Goal: Obtain resource: Download file/media

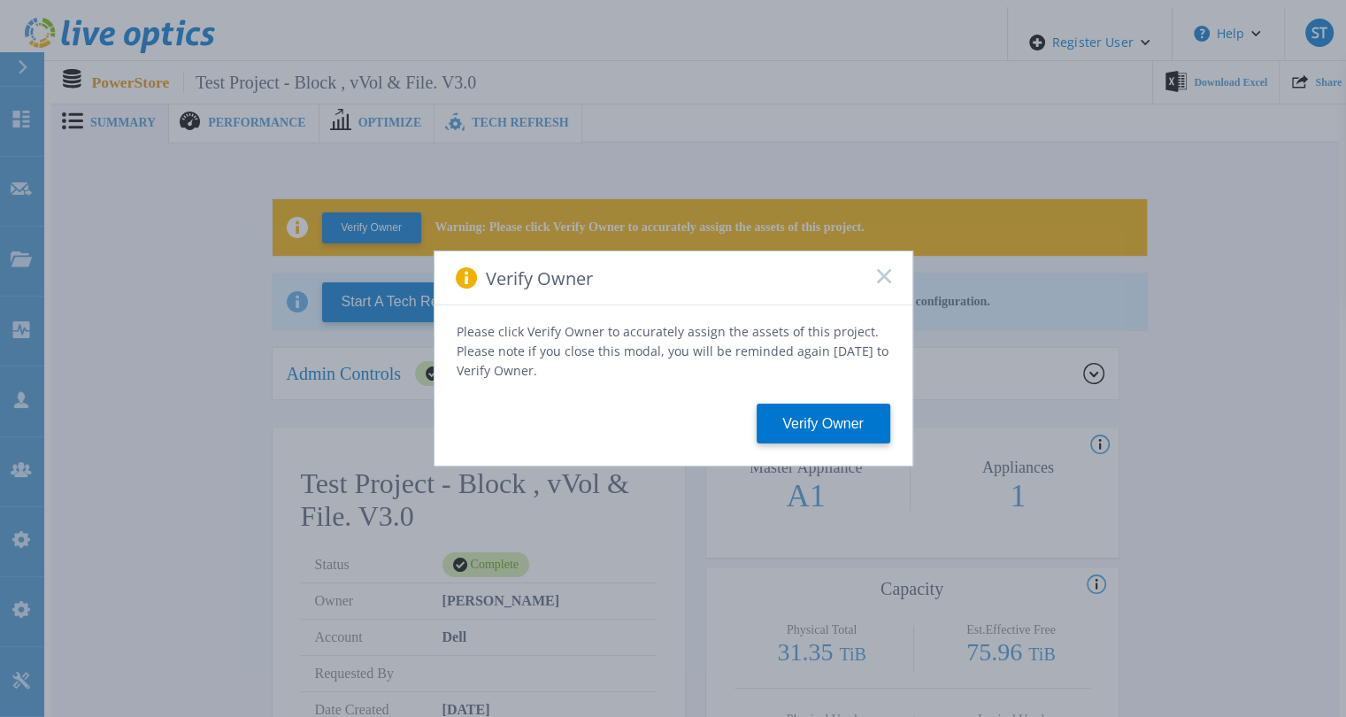
click at [883, 283] on icon at bounding box center [884, 276] width 14 height 14
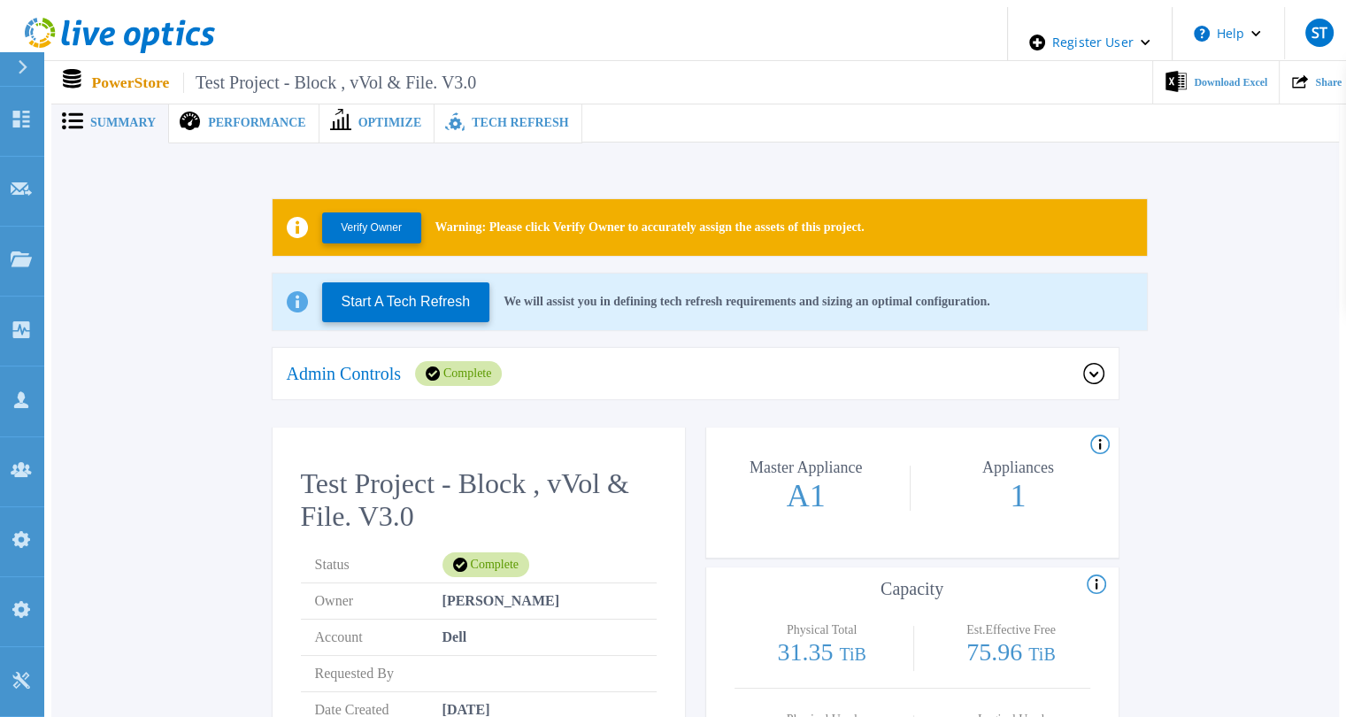
click at [438, 119] on span at bounding box center [453, 123] width 37 height 23
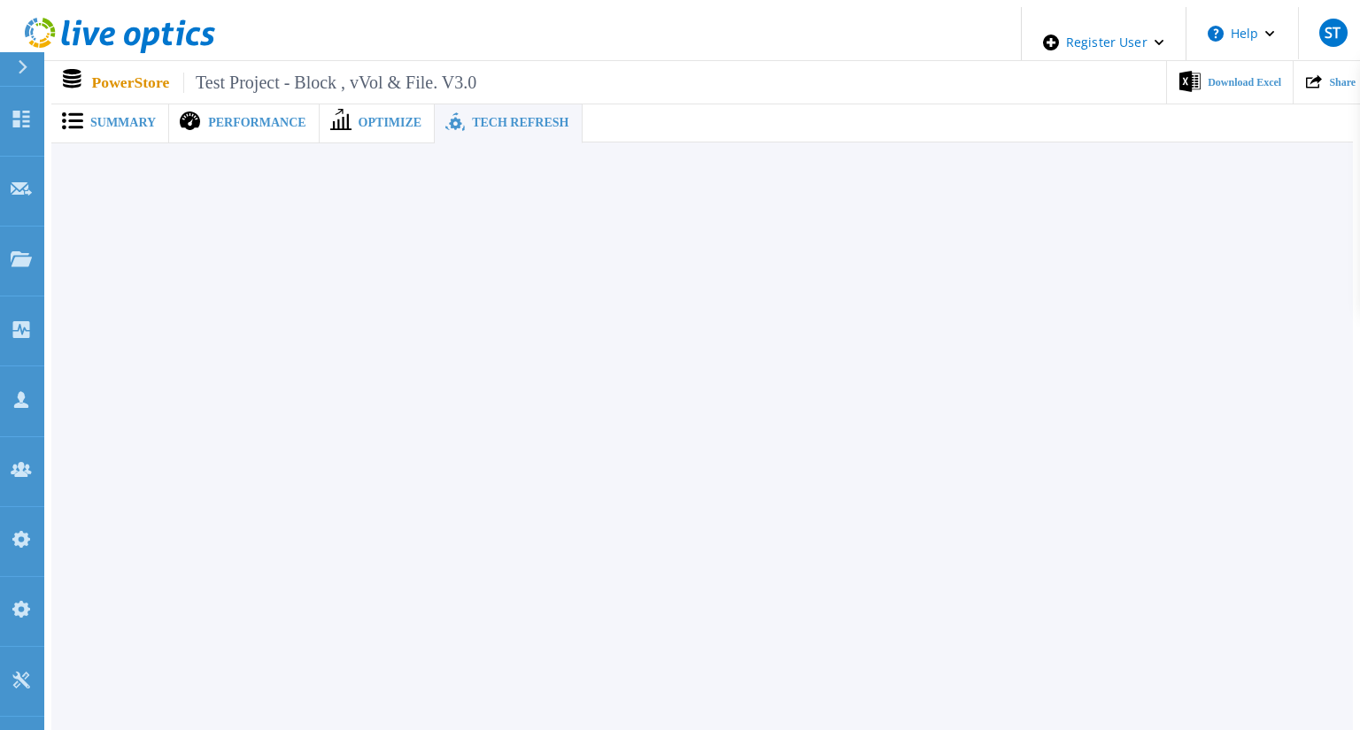
click at [134, 128] on div "Summary" at bounding box center [110, 123] width 118 height 41
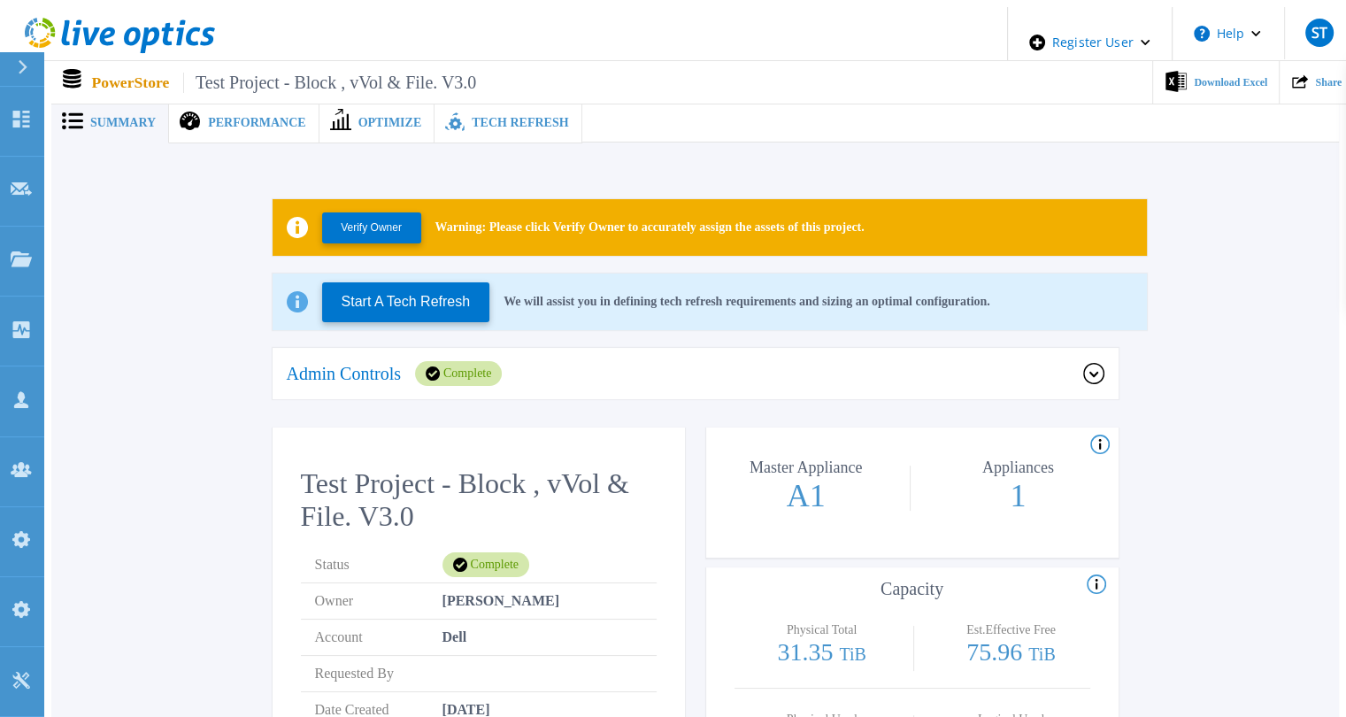
scroll to position [38, 0]
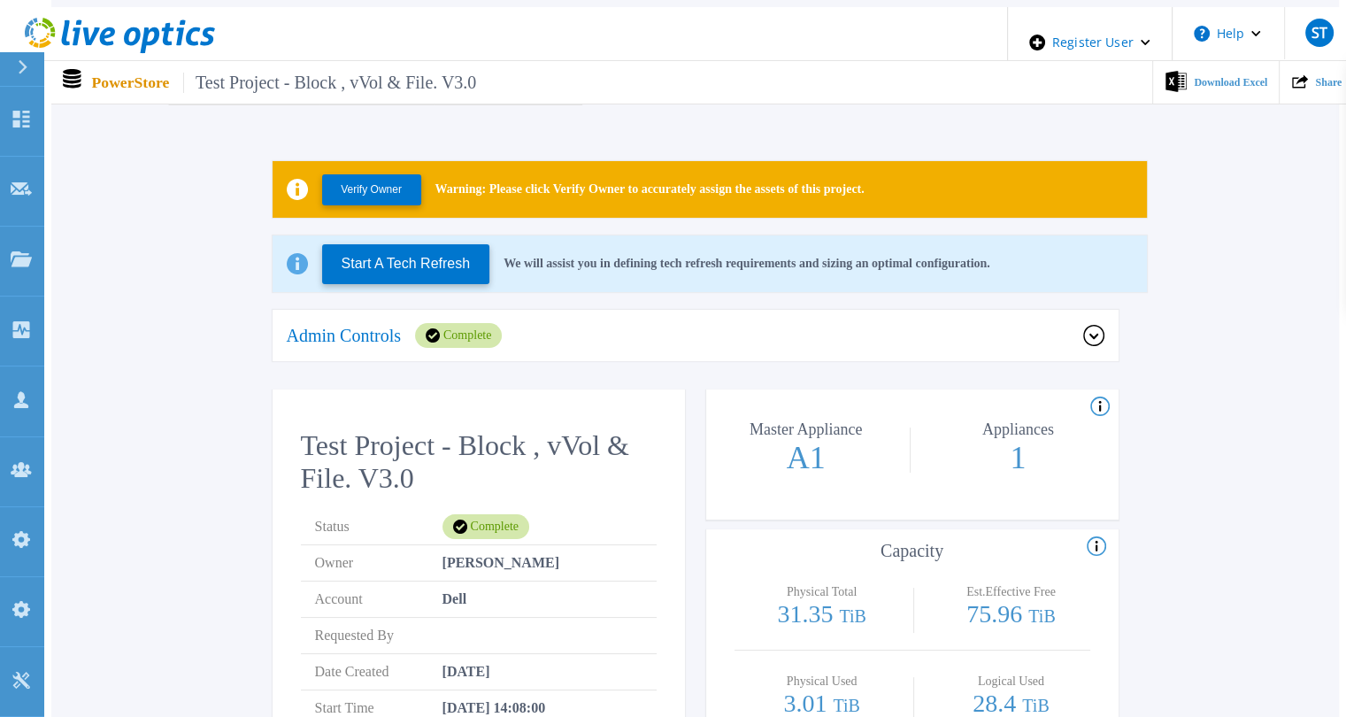
click at [543, 331] on div "Admin Controls Complete" at bounding box center [685, 335] width 797 height 25
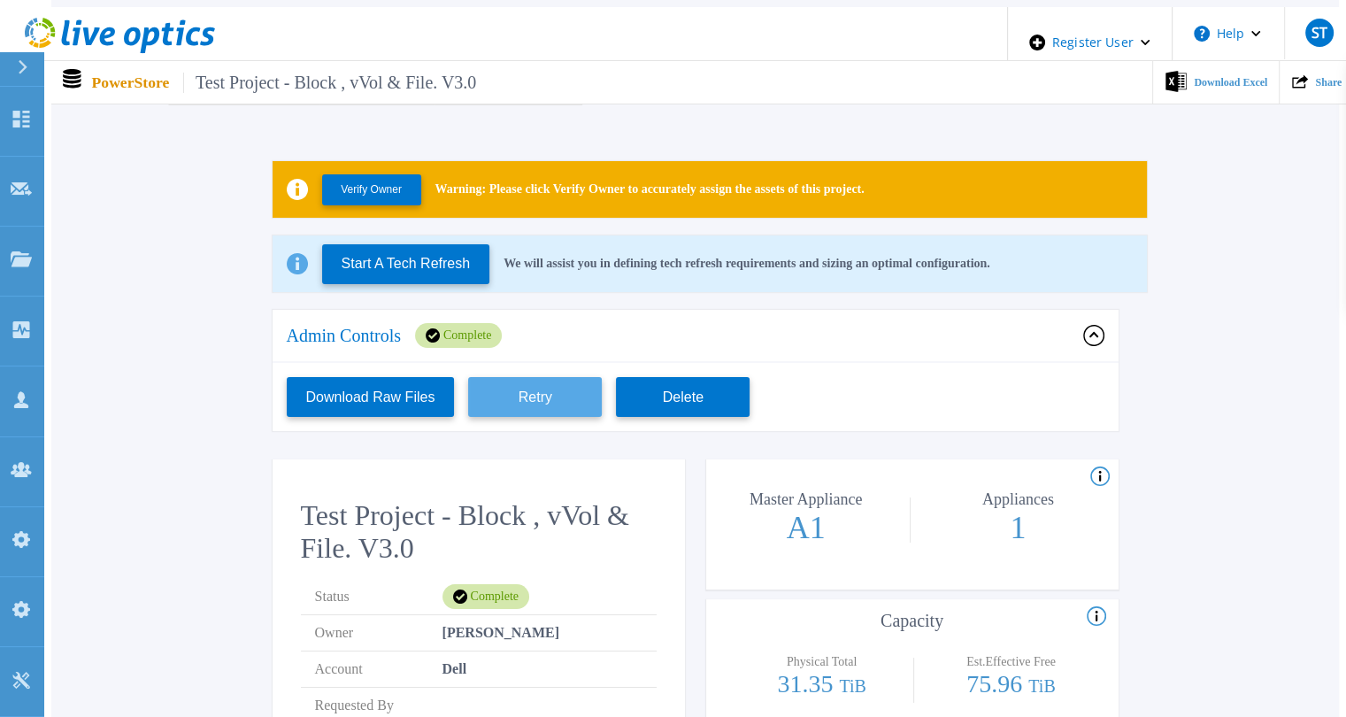
click at [487, 387] on button "Retry" at bounding box center [535, 397] width 134 height 40
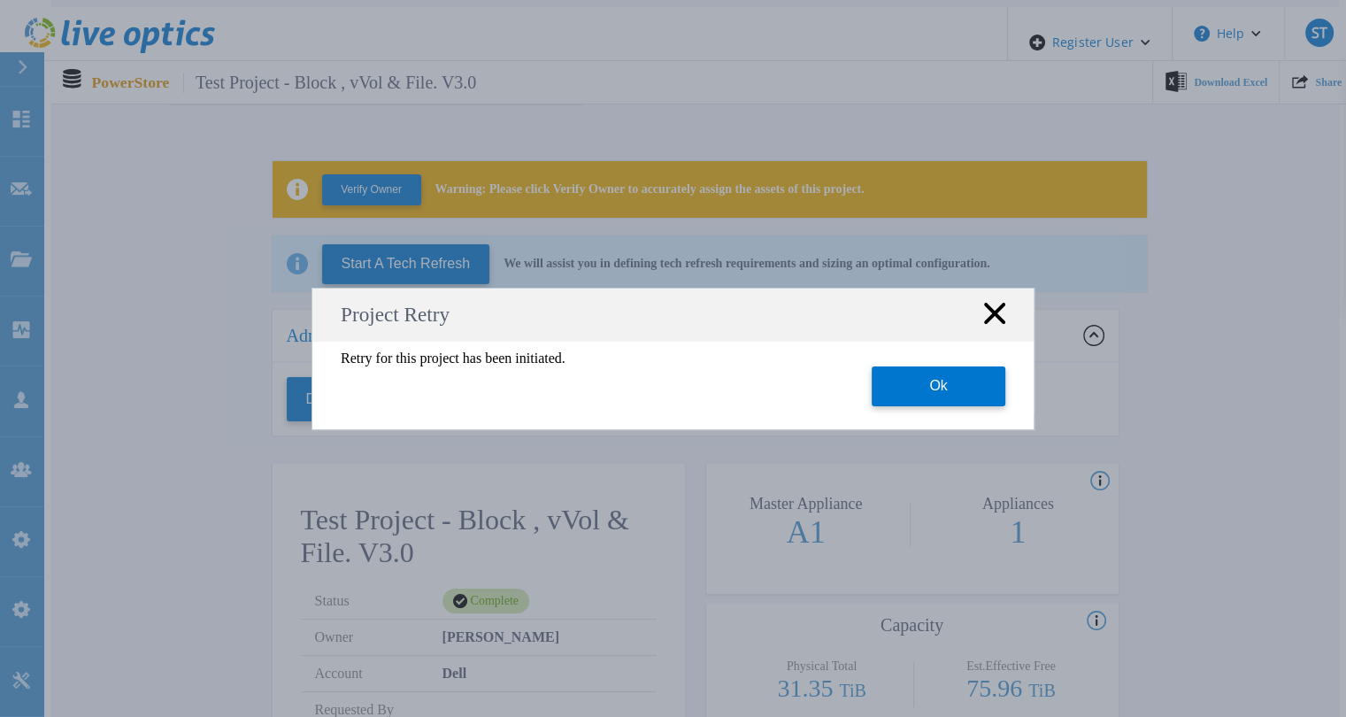
click at [990, 314] on icon at bounding box center [994, 313] width 21 height 21
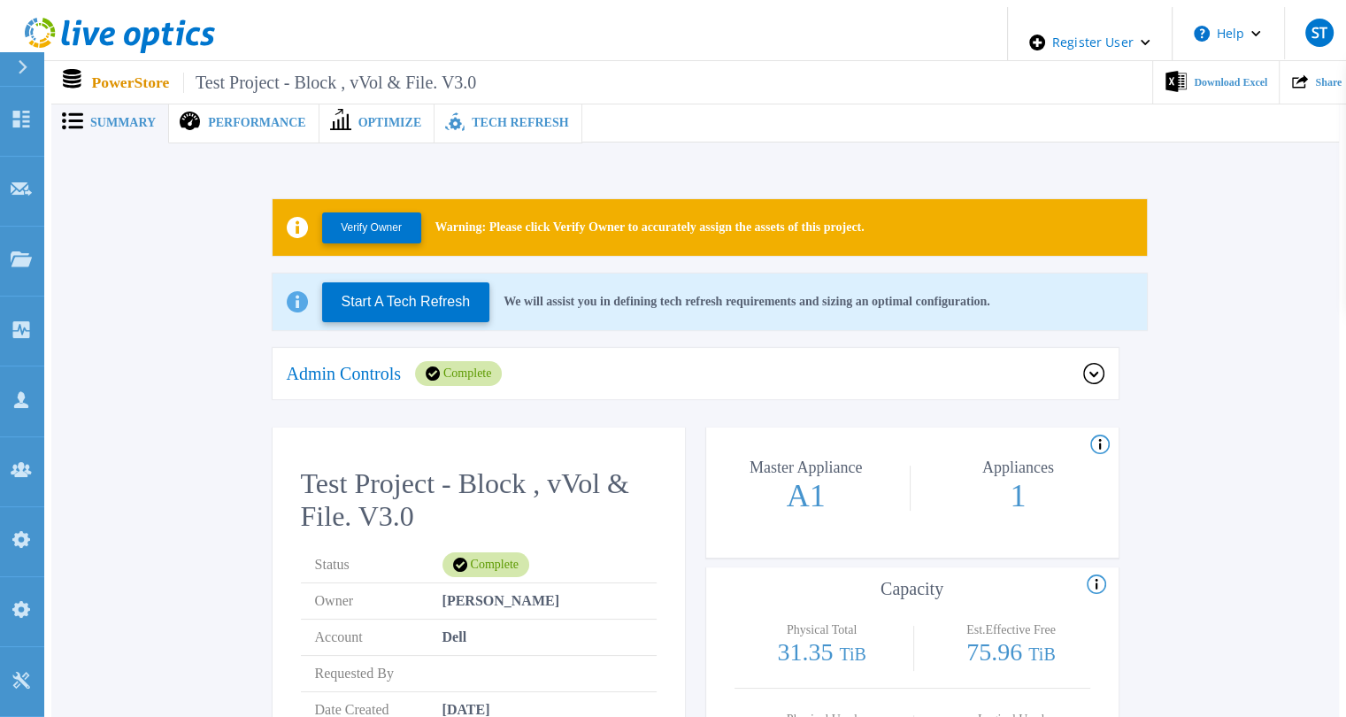
click at [583, 361] on div "Admin Controls Complete" at bounding box center [685, 373] width 797 height 25
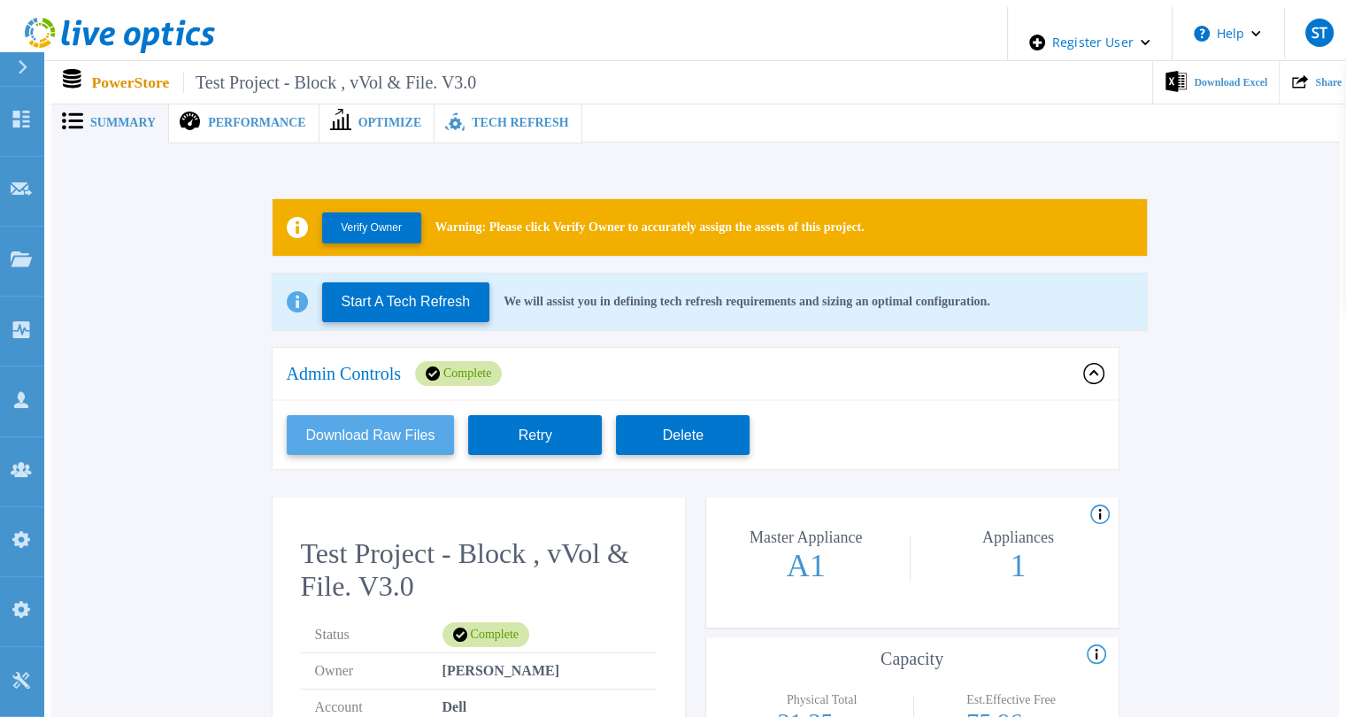
click at [364, 438] on button "Download Raw Files" at bounding box center [371, 435] width 168 height 40
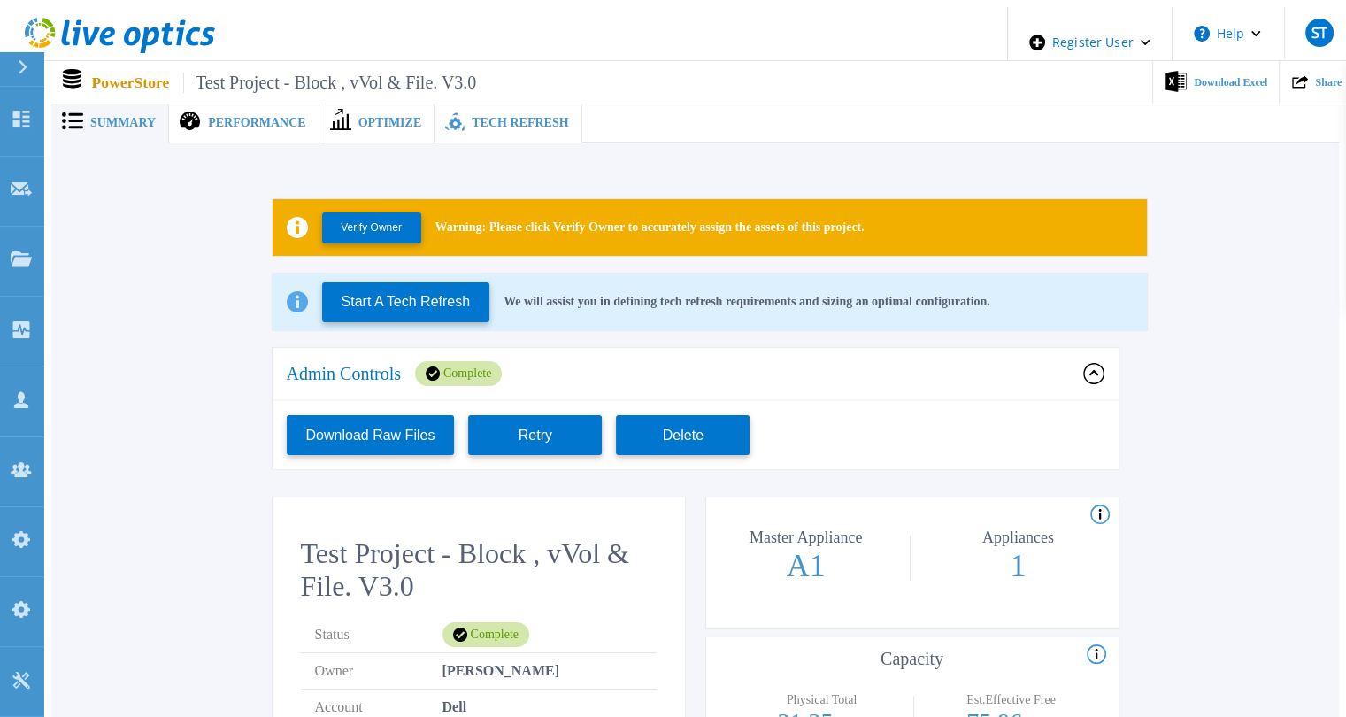
click at [520, 125] on div "Tech Refresh" at bounding box center [508, 123] width 147 height 41
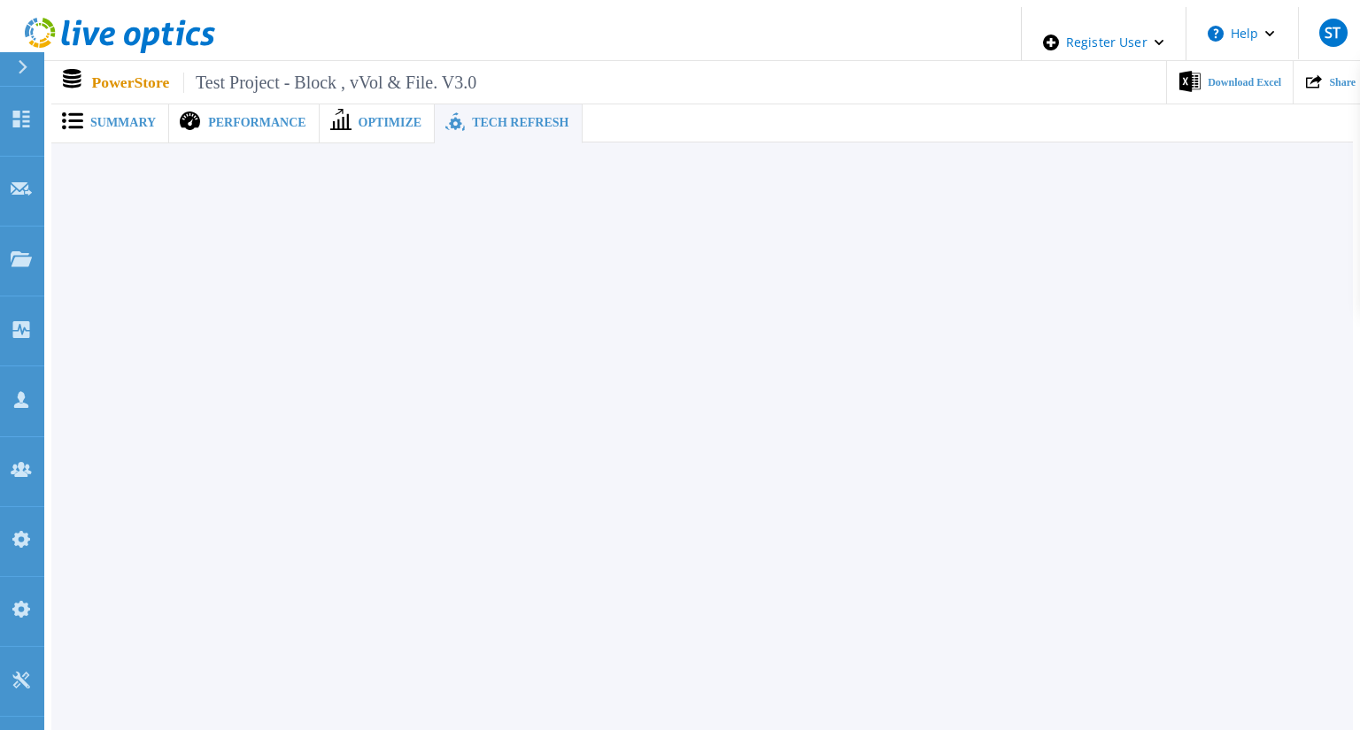
click at [134, 117] on span "Summary" at bounding box center [122, 123] width 65 height 12
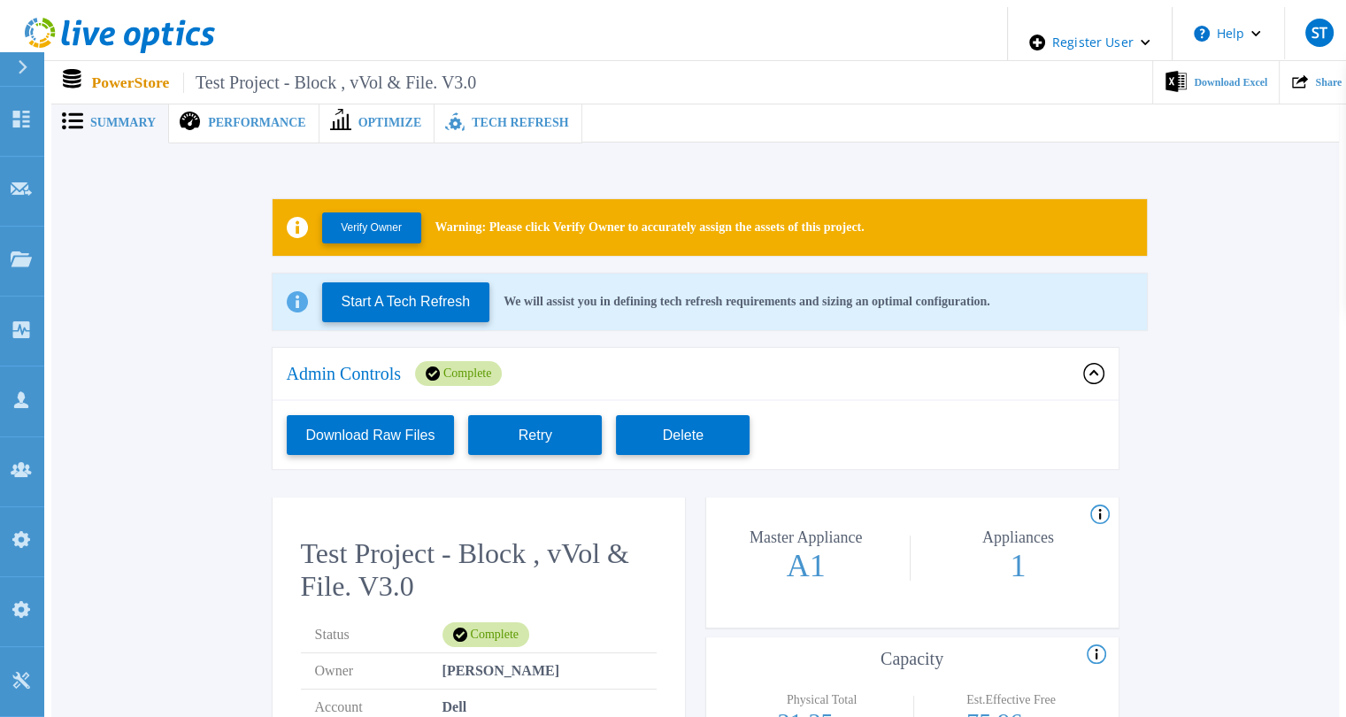
click at [237, 103] on div "Performance" at bounding box center [244, 123] width 150 height 41
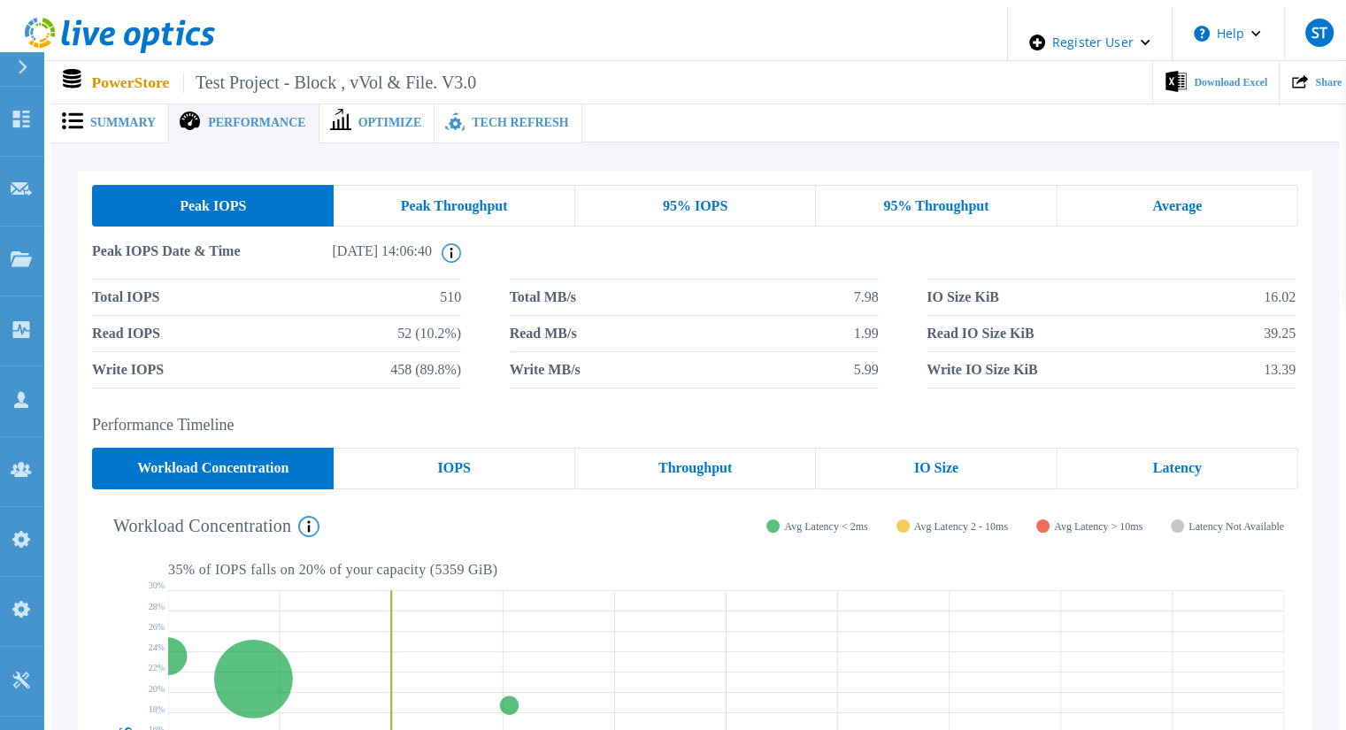
click at [385, 452] on div "IOPS" at bounding box center [454, 469] width 241 height 42
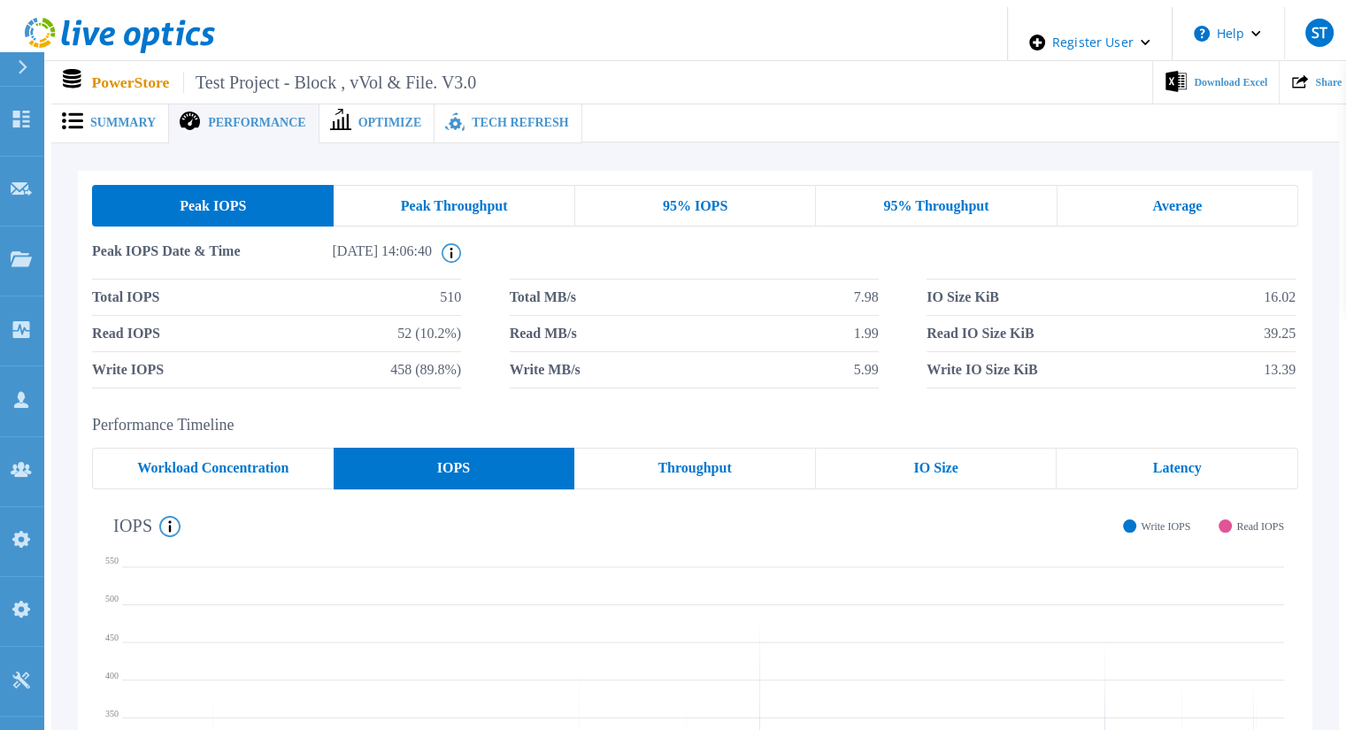
click at [294, 450] on div "Workload Concentration" at bounding box center [213, 469] width 242 height 42
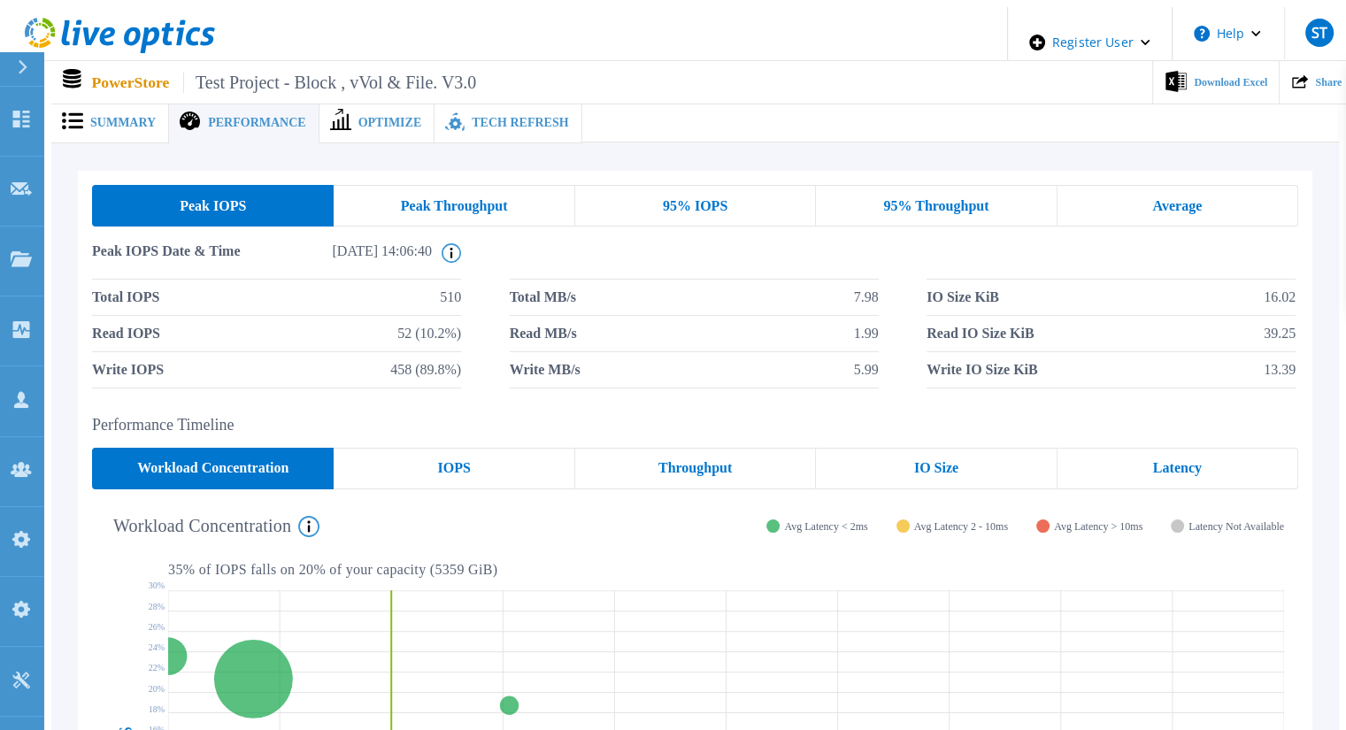
click at [522, 202] on div "Peak Throughput" at bounding box center [454, 206] width 241 height 42
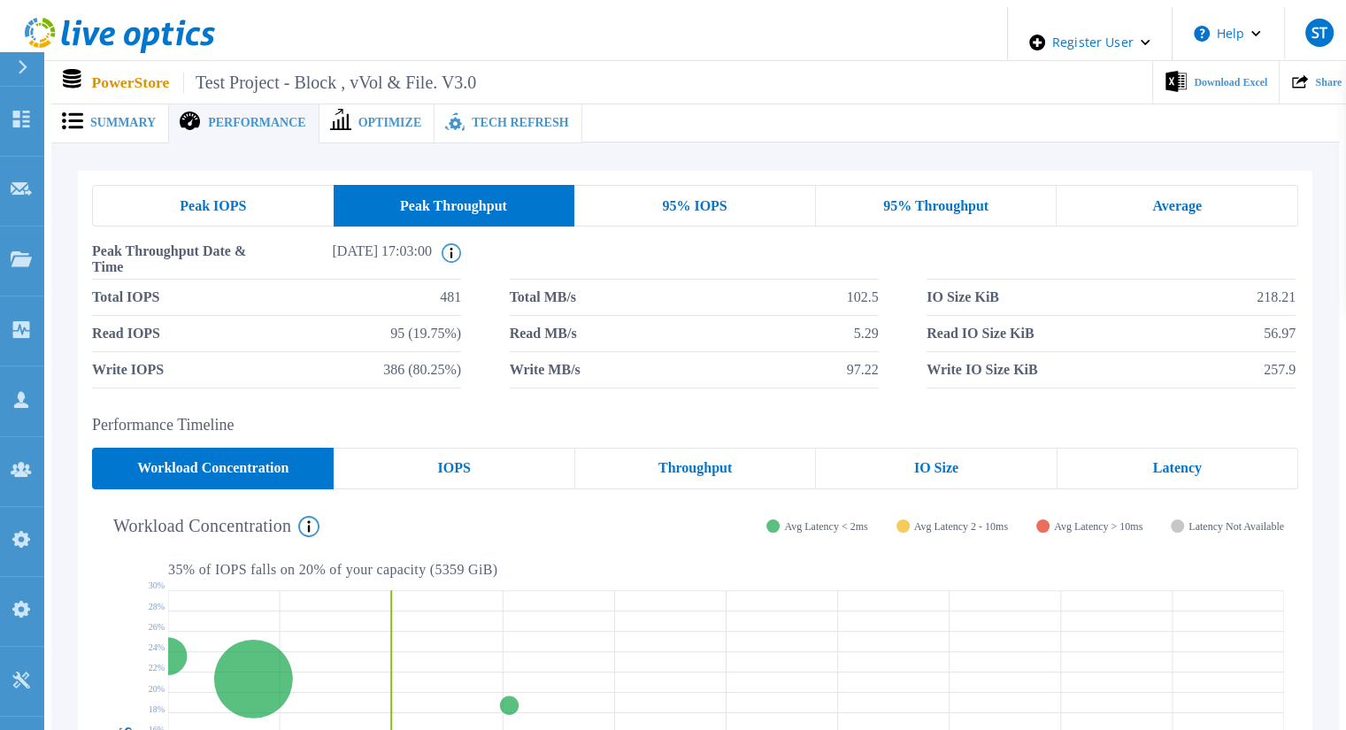
click at [703, 185] on div "95% IOPS" at bounding box center [695, 206] width 242 height 42
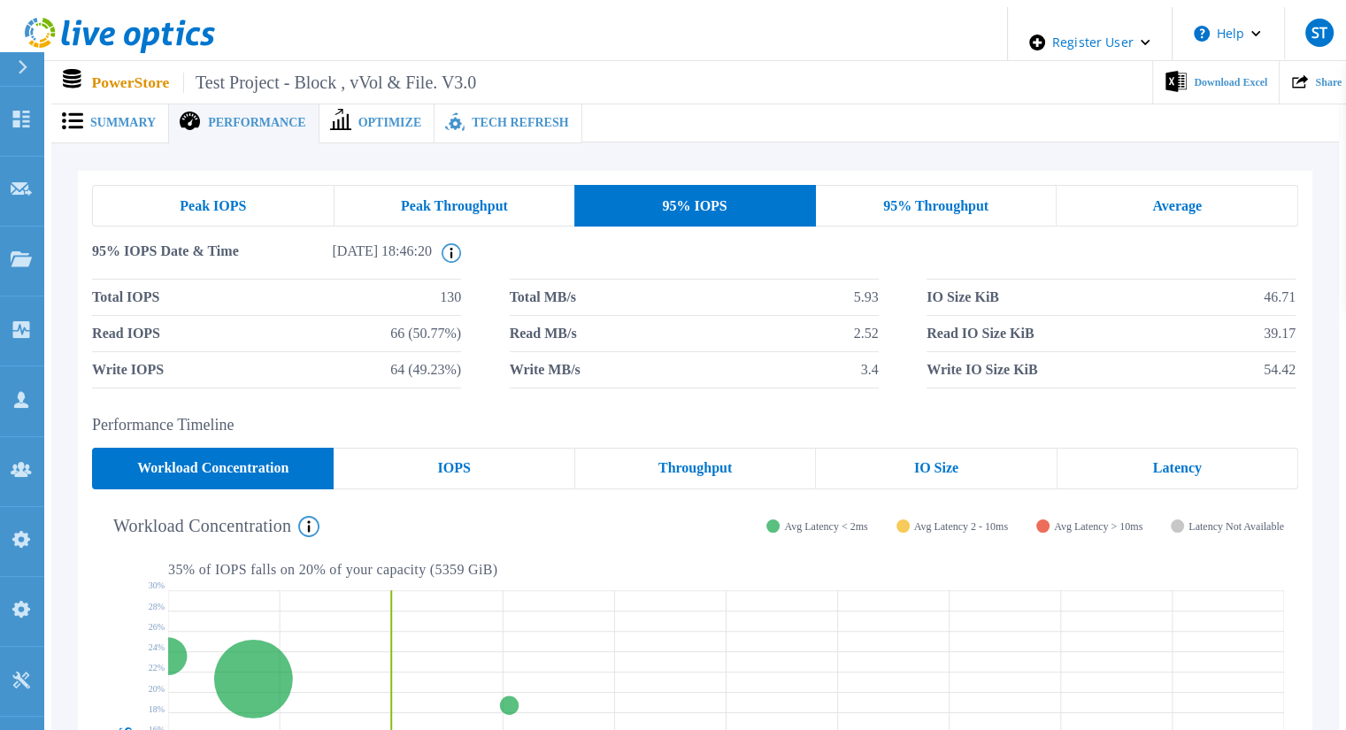
click at [913, 174] on div "Peak IOPS Peak Throughput 95% IOPS 95% Throughput Average 95% IOPS Date & Time …" at bounding box center [695, 287] width 1235 height 232
click at [902, 188] on div "95% Throughput" at bounding box center [937, 206] width 242 height 42
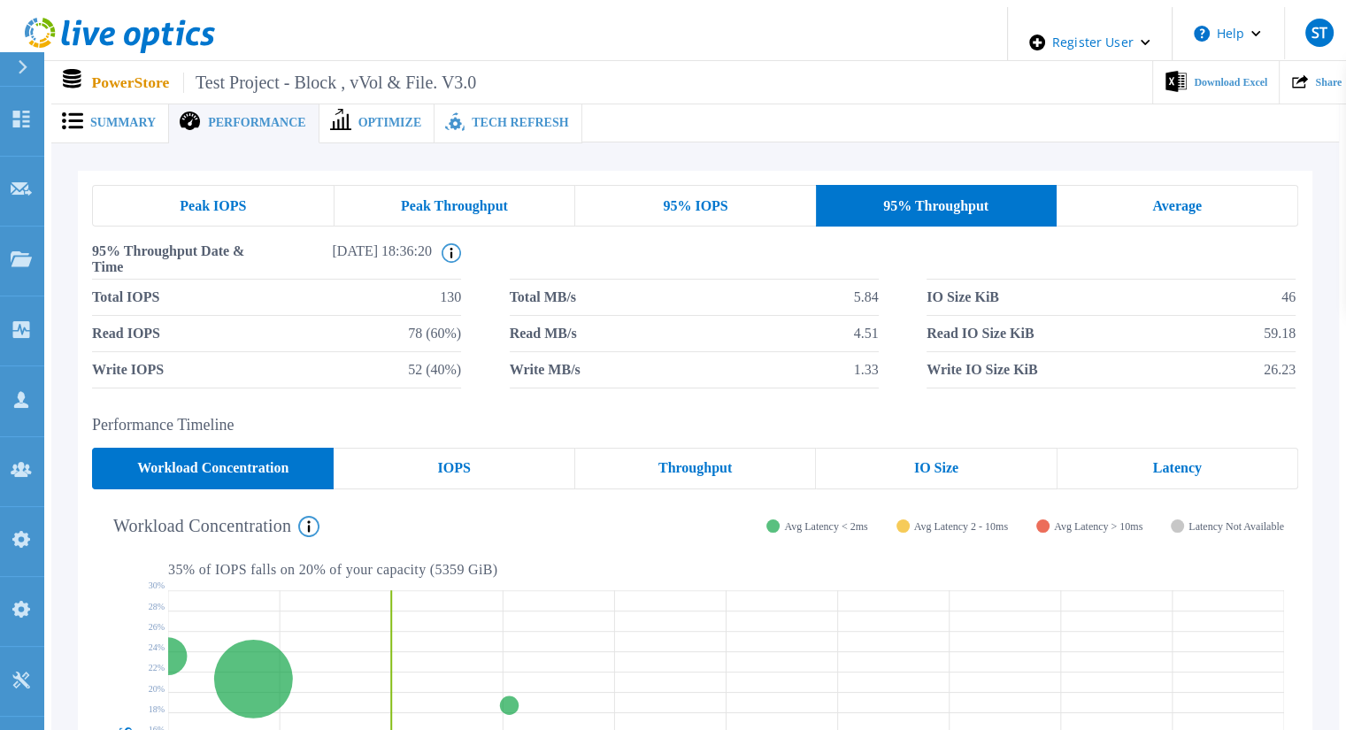
click at [386, 117] on span "Optimize" at bounding box center [390, 123] width 64 height 12
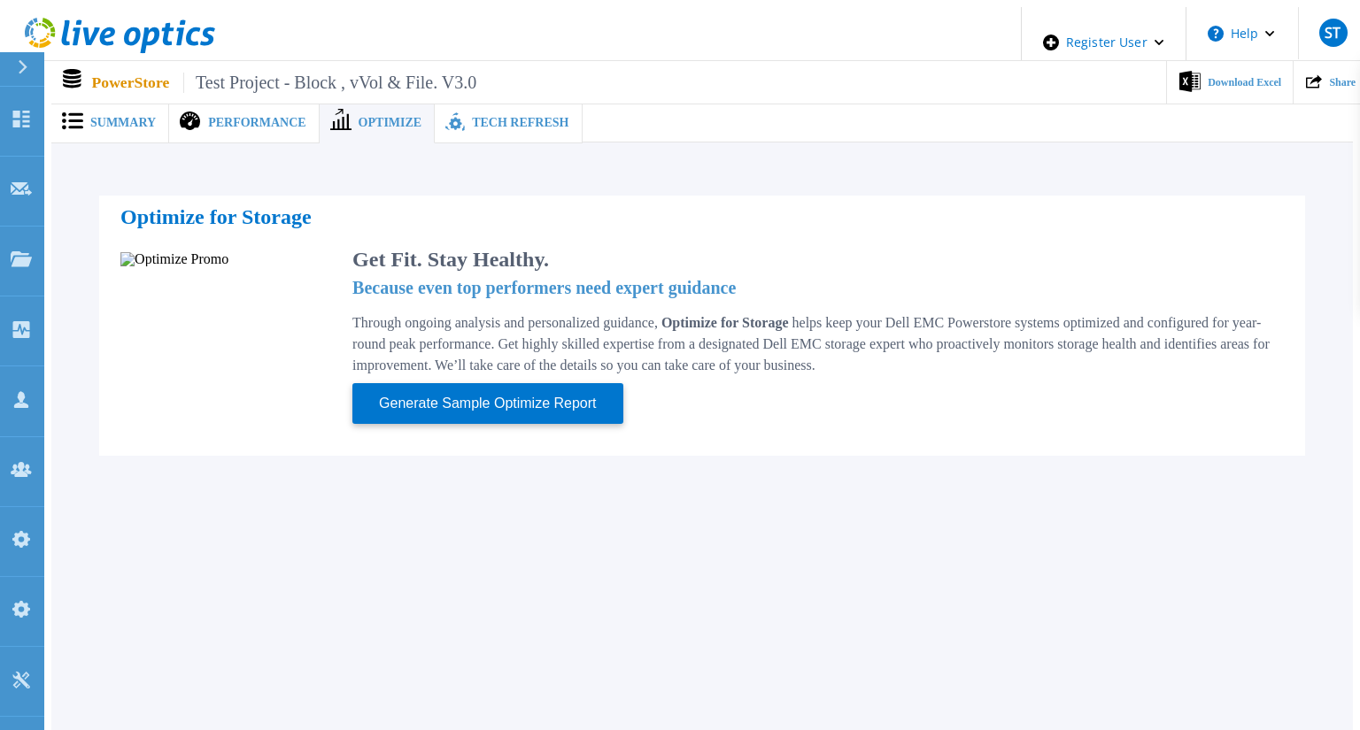
click at [472, 117] on span "Tech Refresh" at bounding box center [520, 123] width 96 height 12
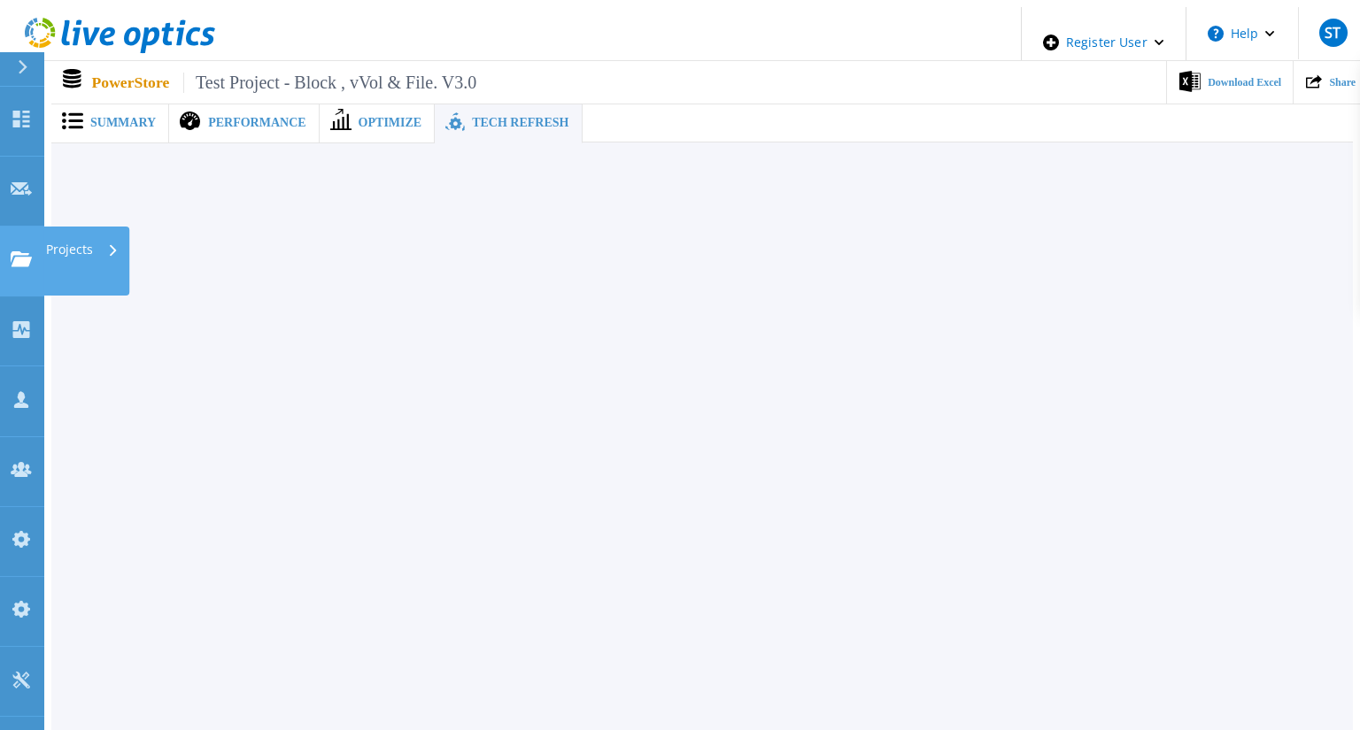
click at [40, 227] on link "Projects Projects" at bounding box center [22, 262] width 44 height 70
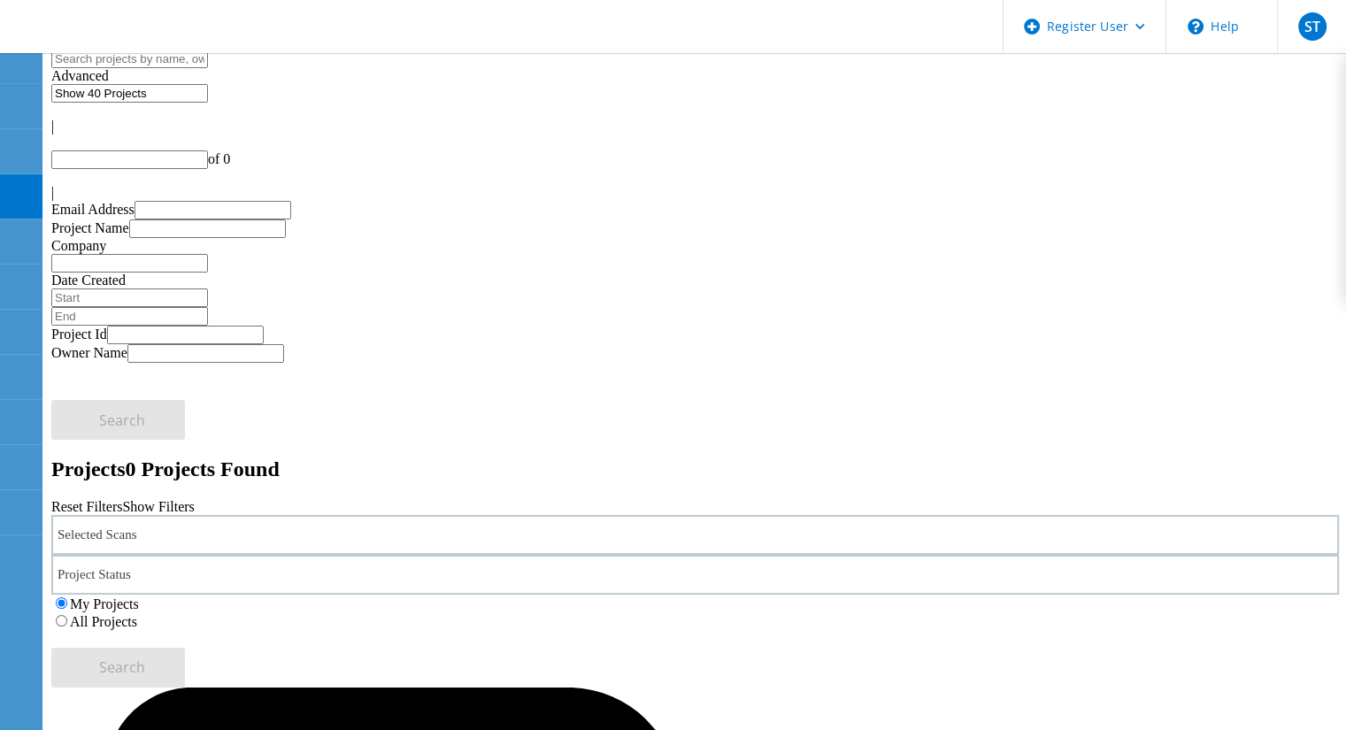
type input "1"
click at [345, 515] on div "Selected Scans 1" at bounding box center [695, 535] width 1288 height 40
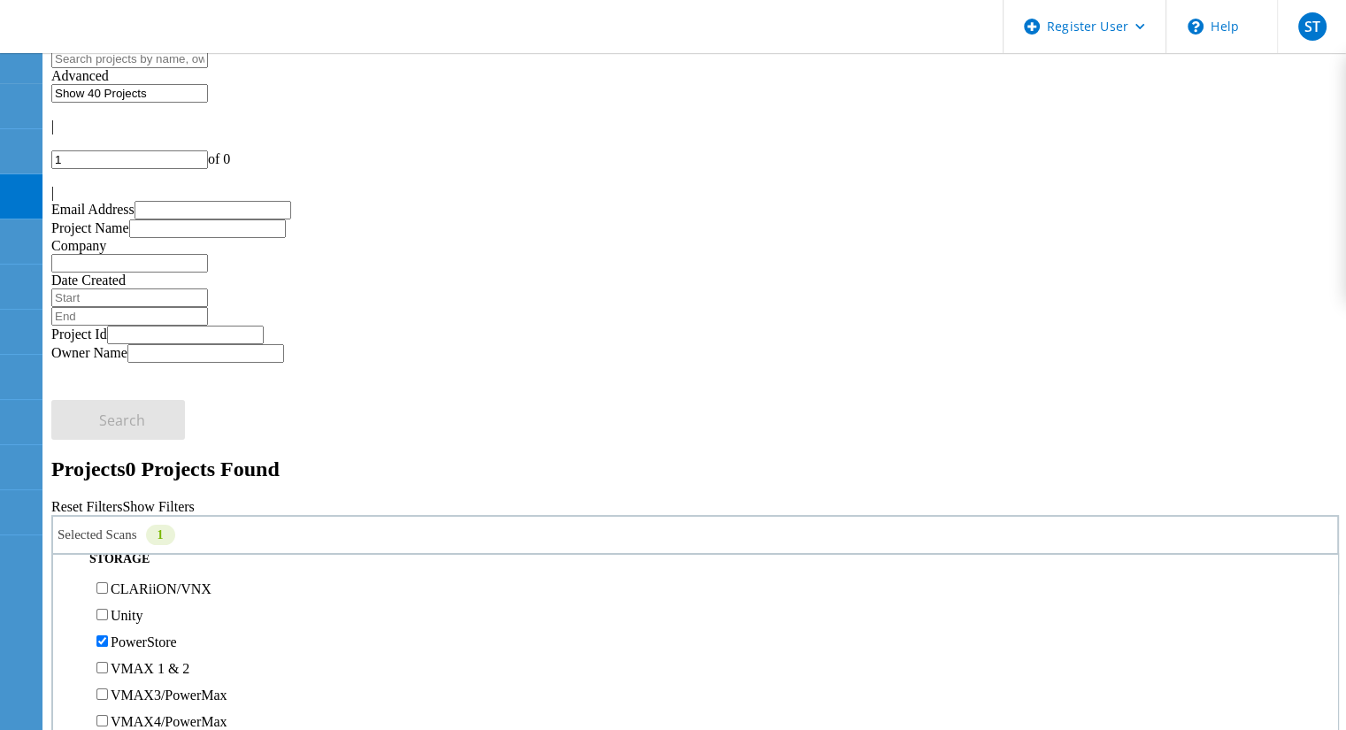
scroll to position [314, 0]
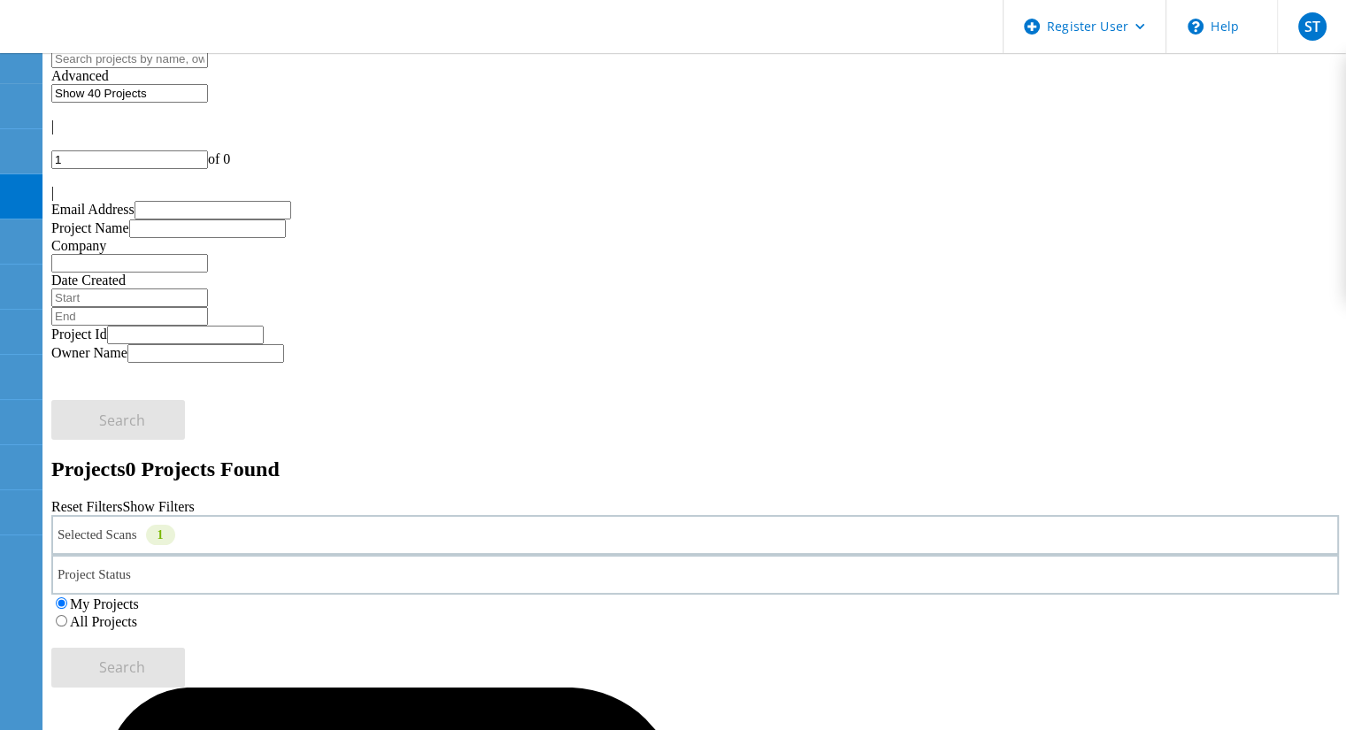
click at [137, 614] on label "All Projects" at bounding box center [103, 621] width 67 height 15
click at [67, 615] on input "All Projects" at bounding box center [62, 621] width 12 height 12
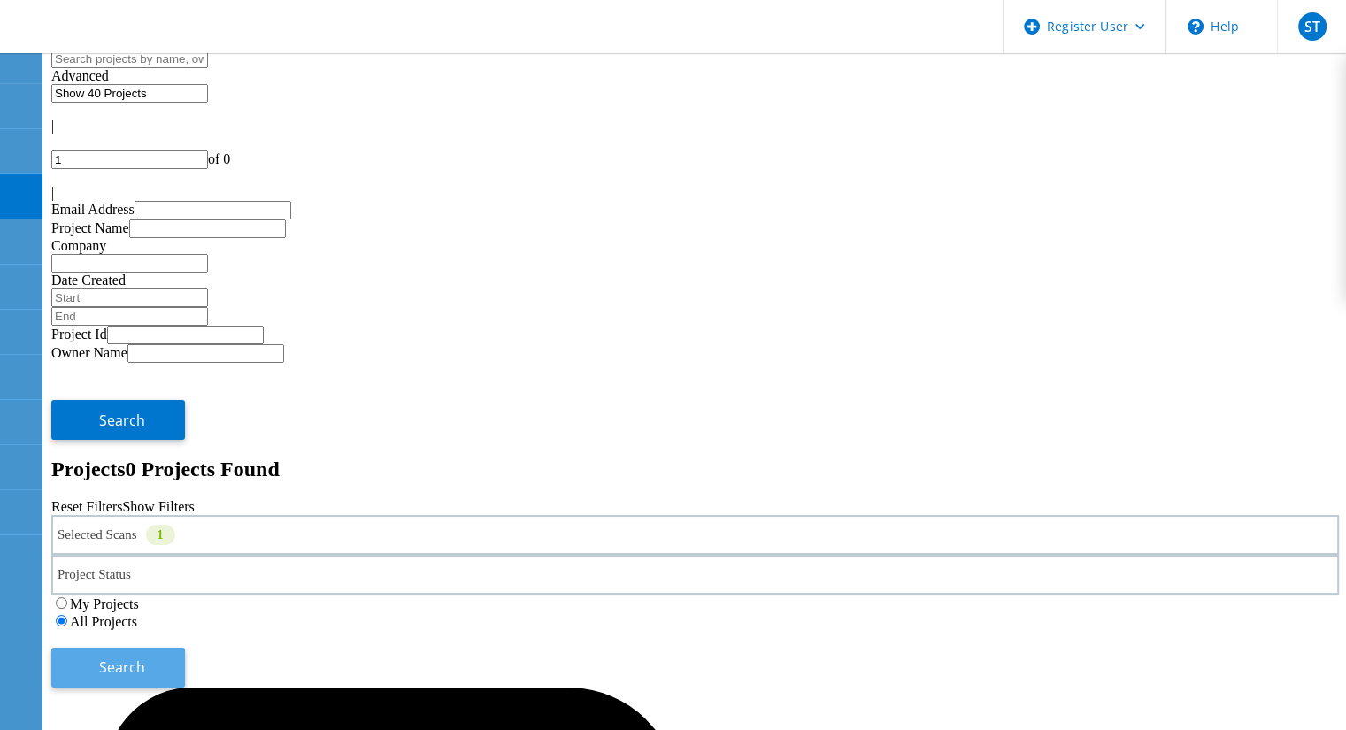
click at [185, 648] on button "Search" at bounding box center [118, 668] width 134 height 40
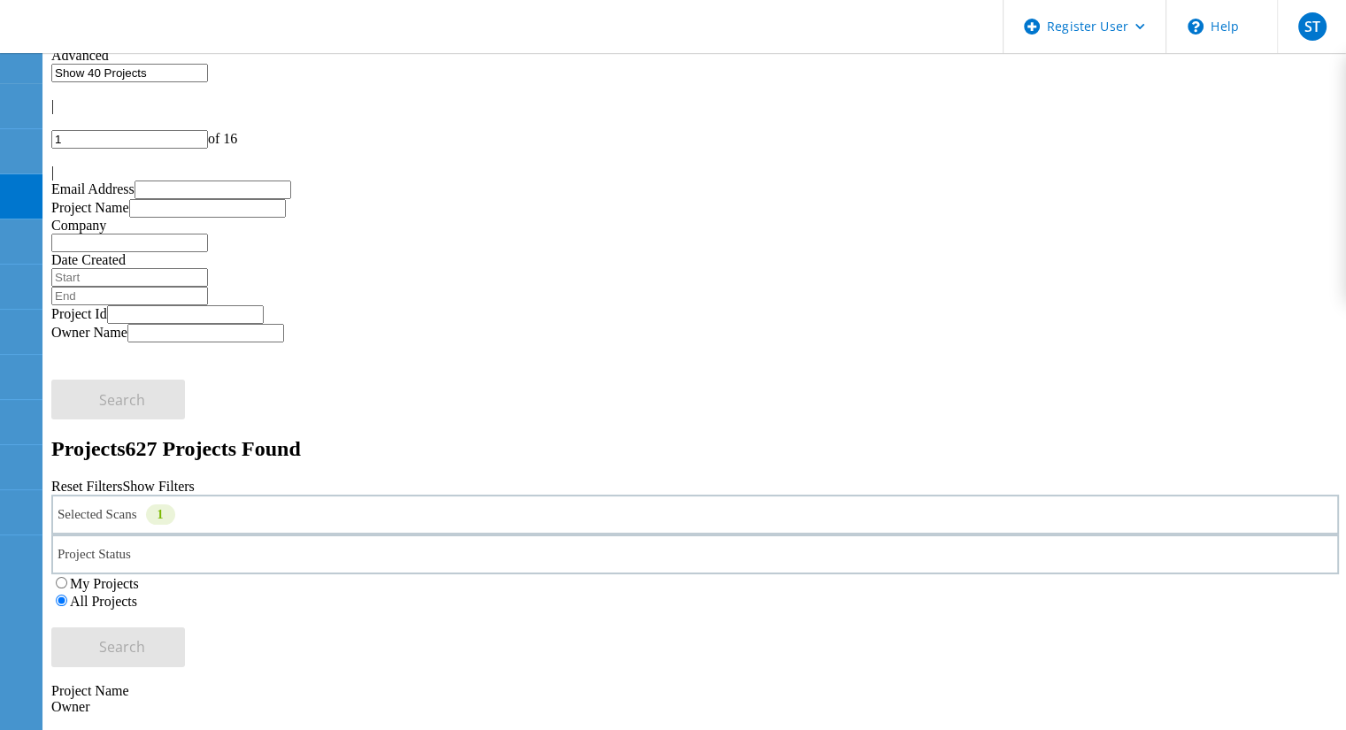
scroll to position [15, 0]
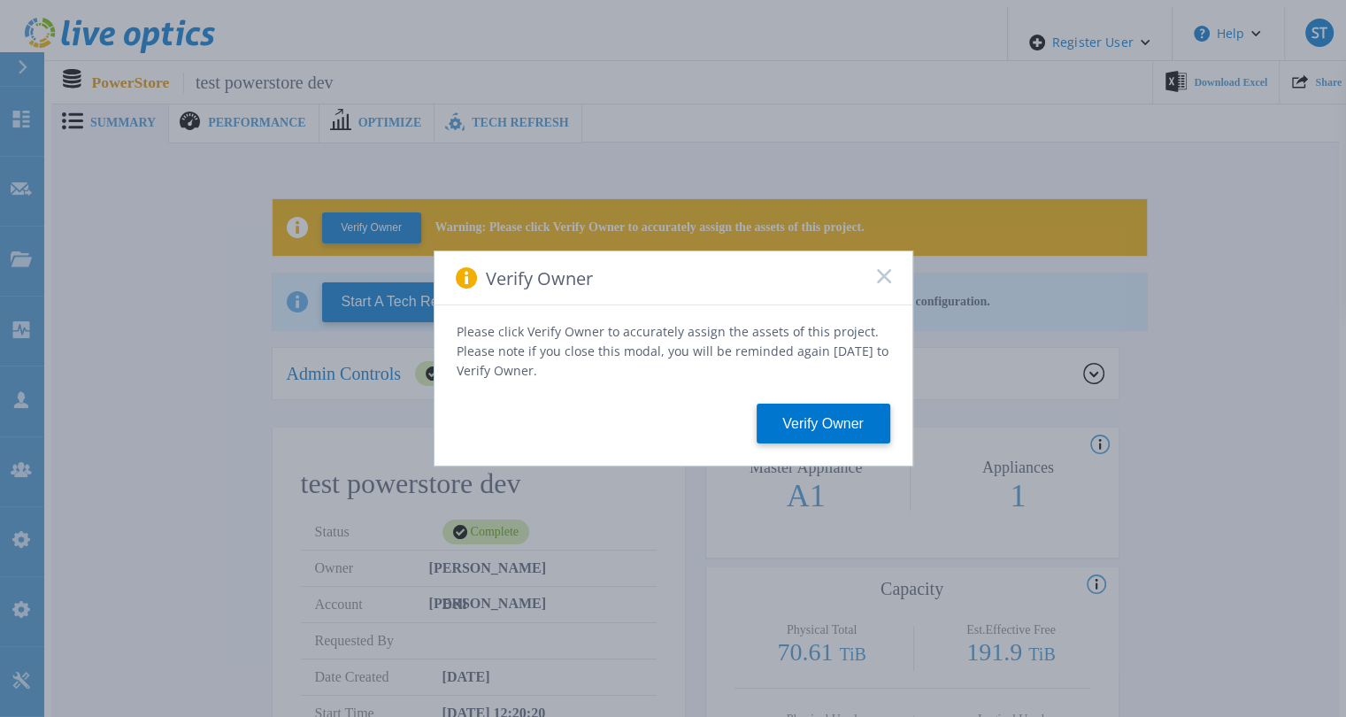
click at [873, 281] on div "Verify Owner" at bounding box center [674, 278] width 478 height 54
click at [884, 281] on rect at bounding box center [883, 275] width 15 height 15
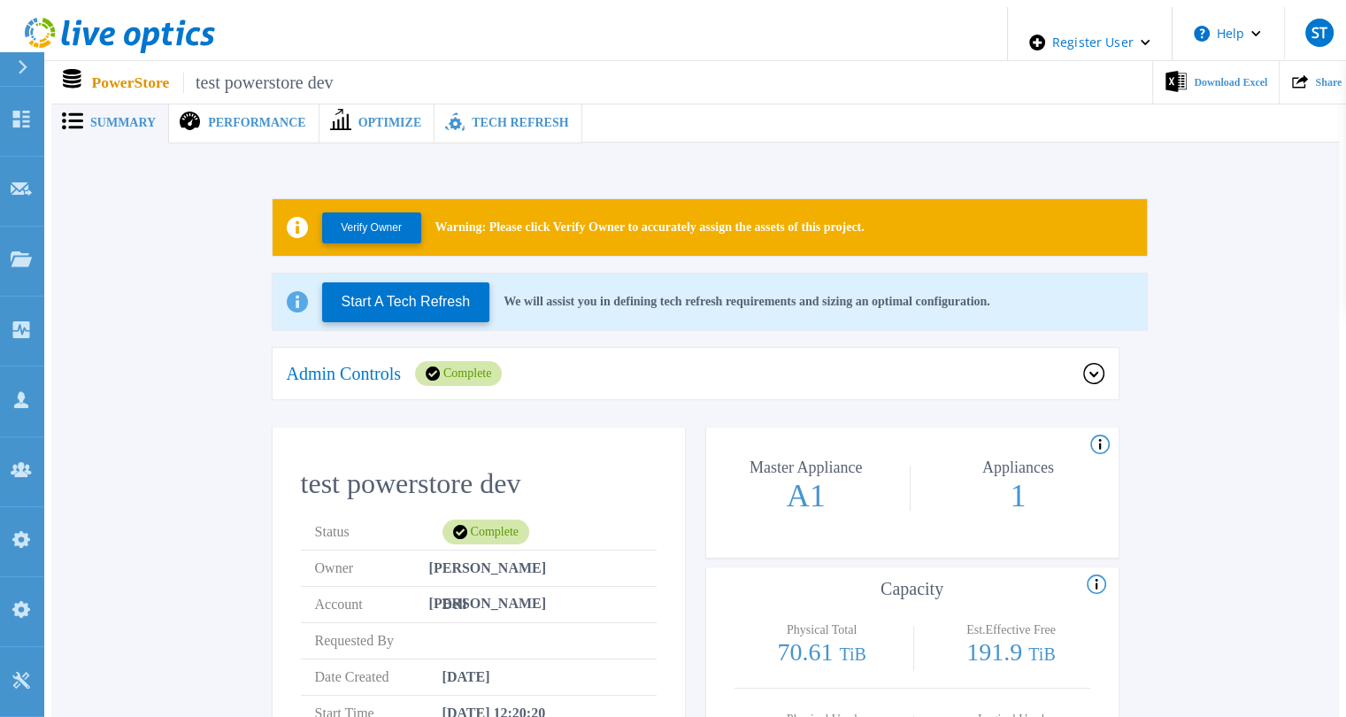
click at [248, 117] on span "Performance" at bounding box center [256, 123] width 97 height 12
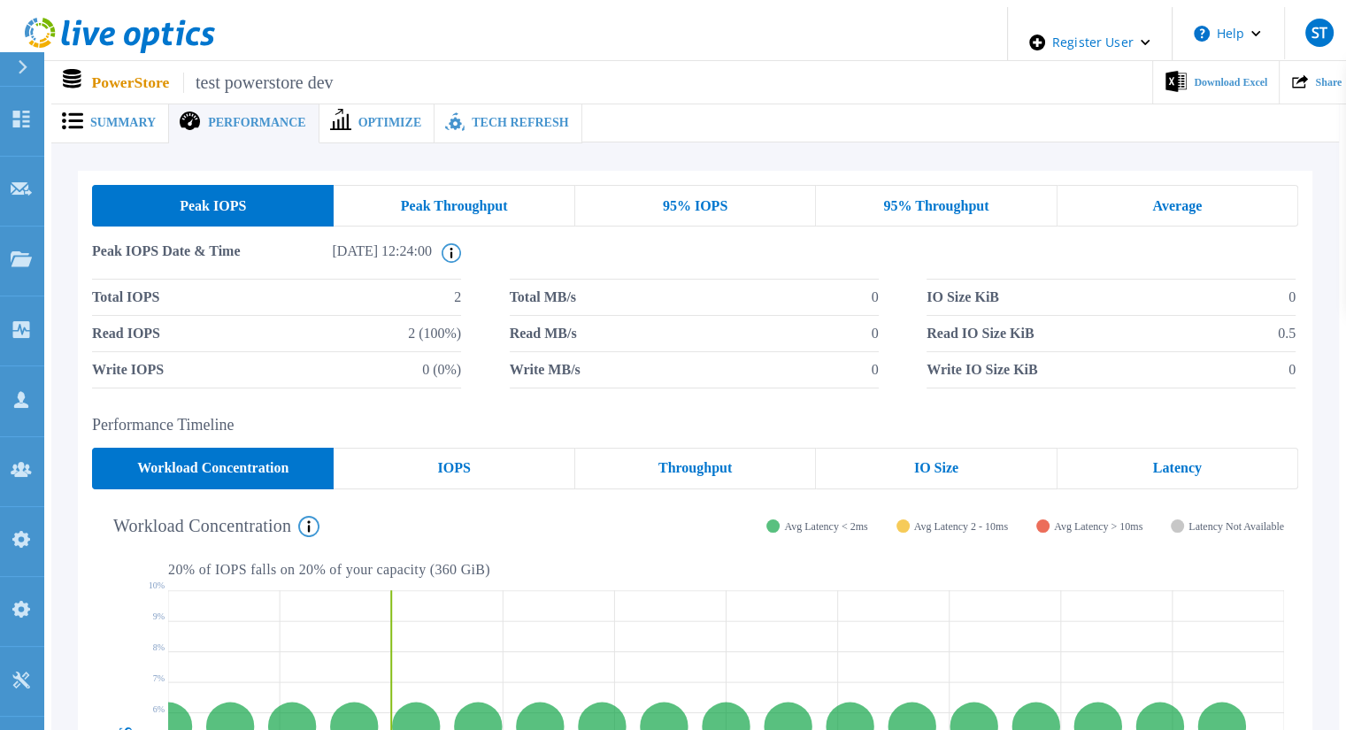
click at [358, 119] on span "Optimize" at bounding box center [390, 123] width 64 height 12
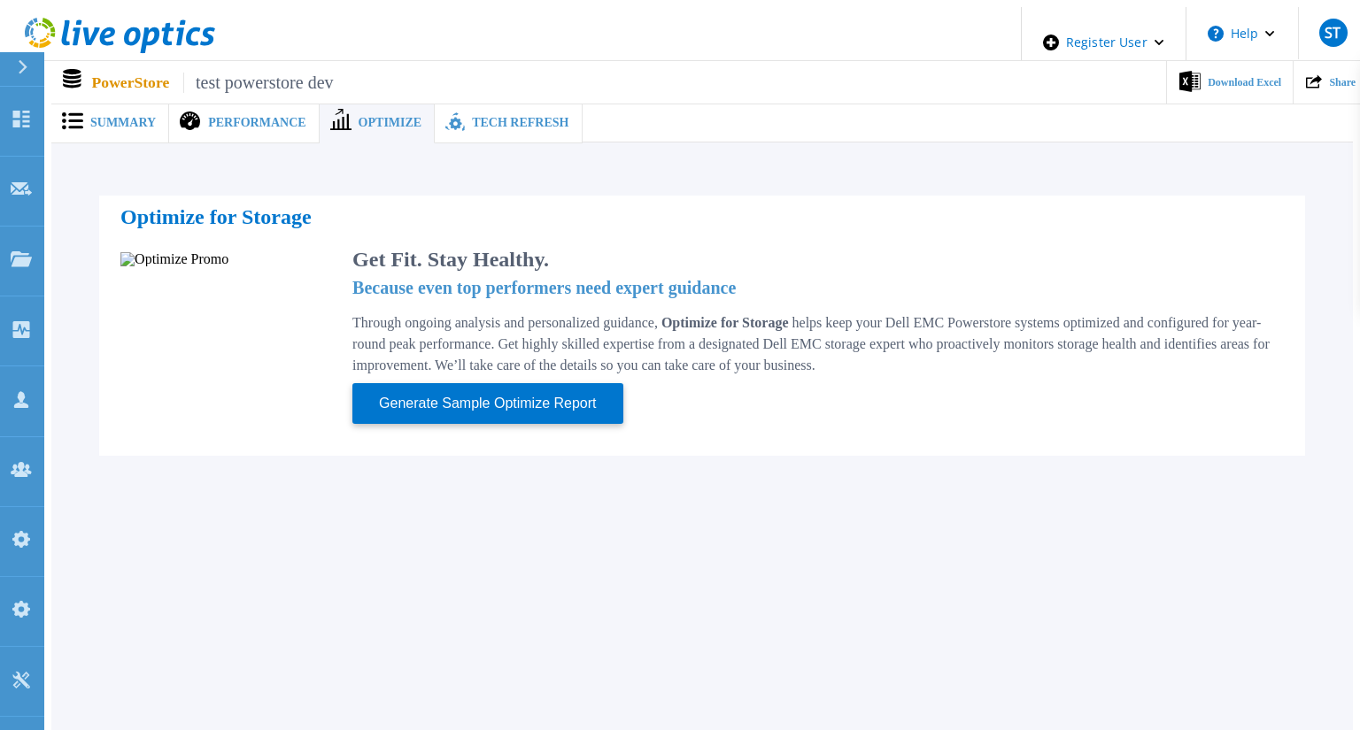
click at [91, 117] on span "Summary" at bounding box center [122, 123] width 65 height 12
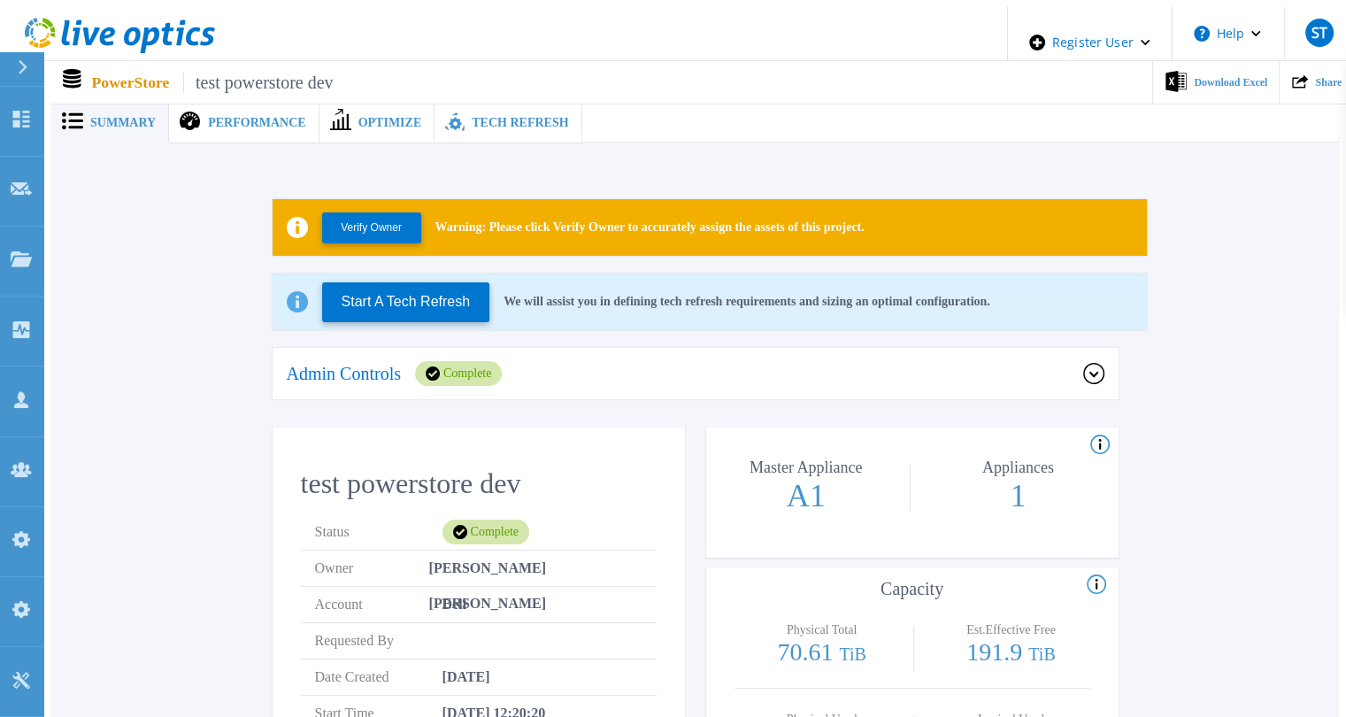
click at [588, 361] on div "Admin Controls Complete" at bounding box center [685, 373] width 797 height 25
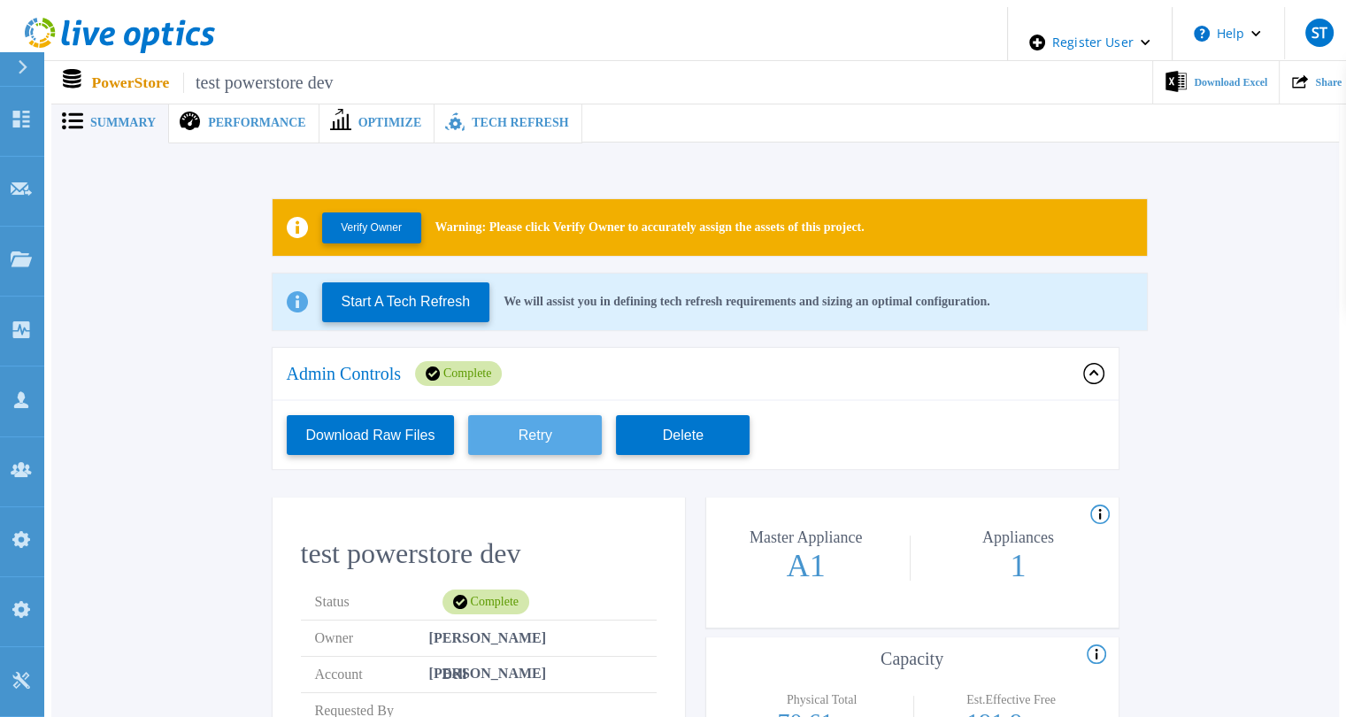
click at [505, 426] on button "Retry" at bounding box center [535, 435] width 134 height 40
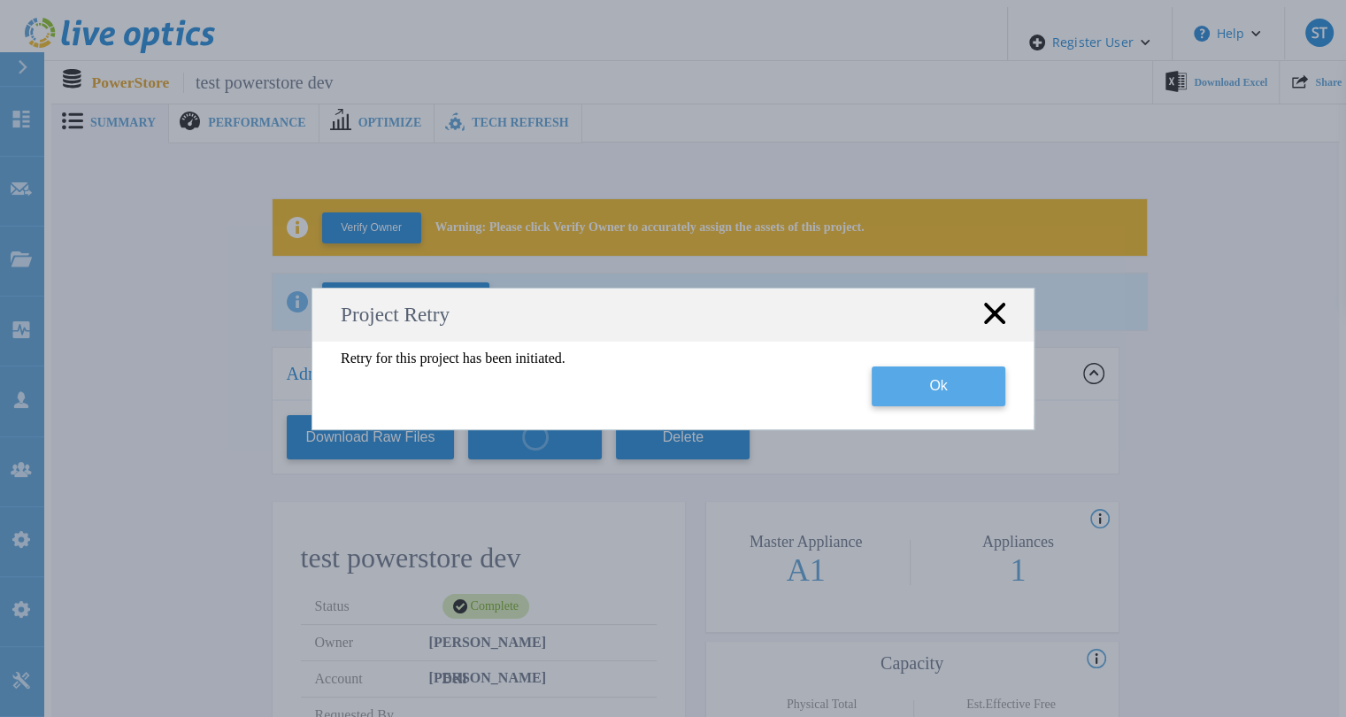
click at [951, 383] on button "Ok" at bounding box center [939, 386] width 134 height 40
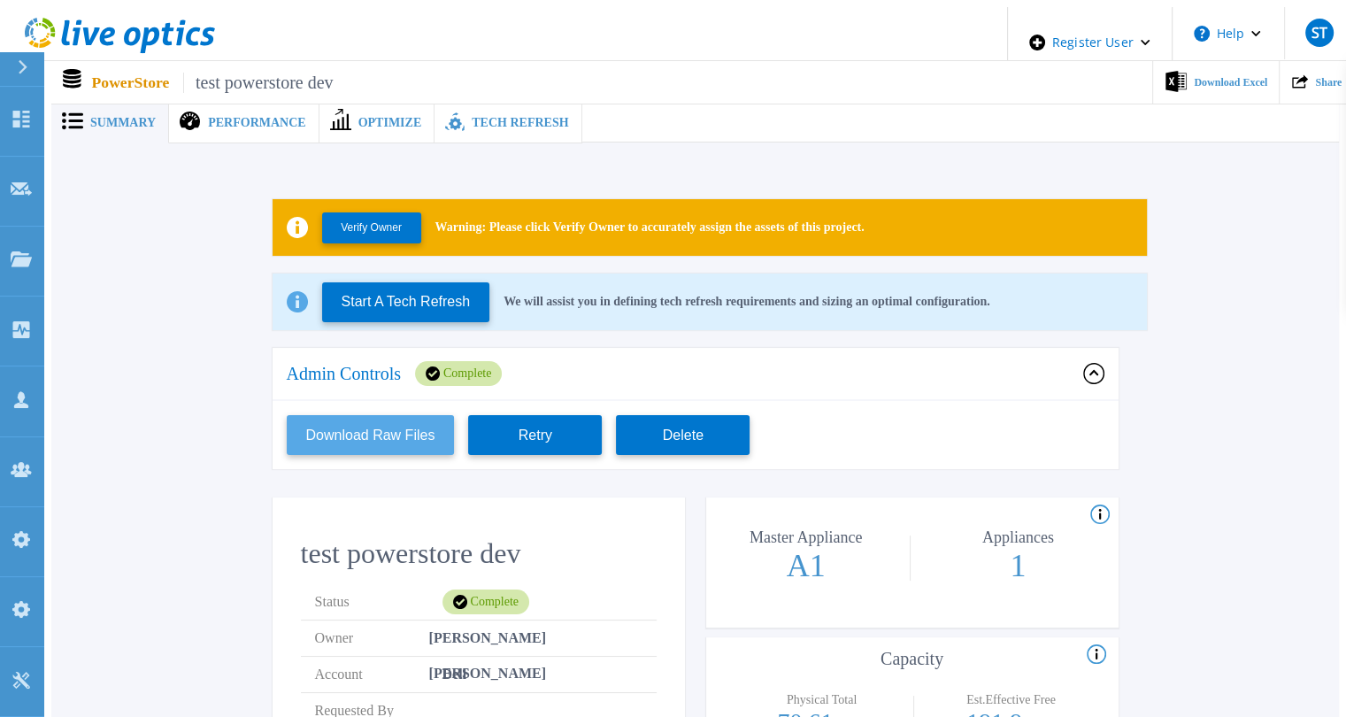
click at [406, 425] on button "Download Raw Files" at bounding box center [371, 435] width 168 height 40
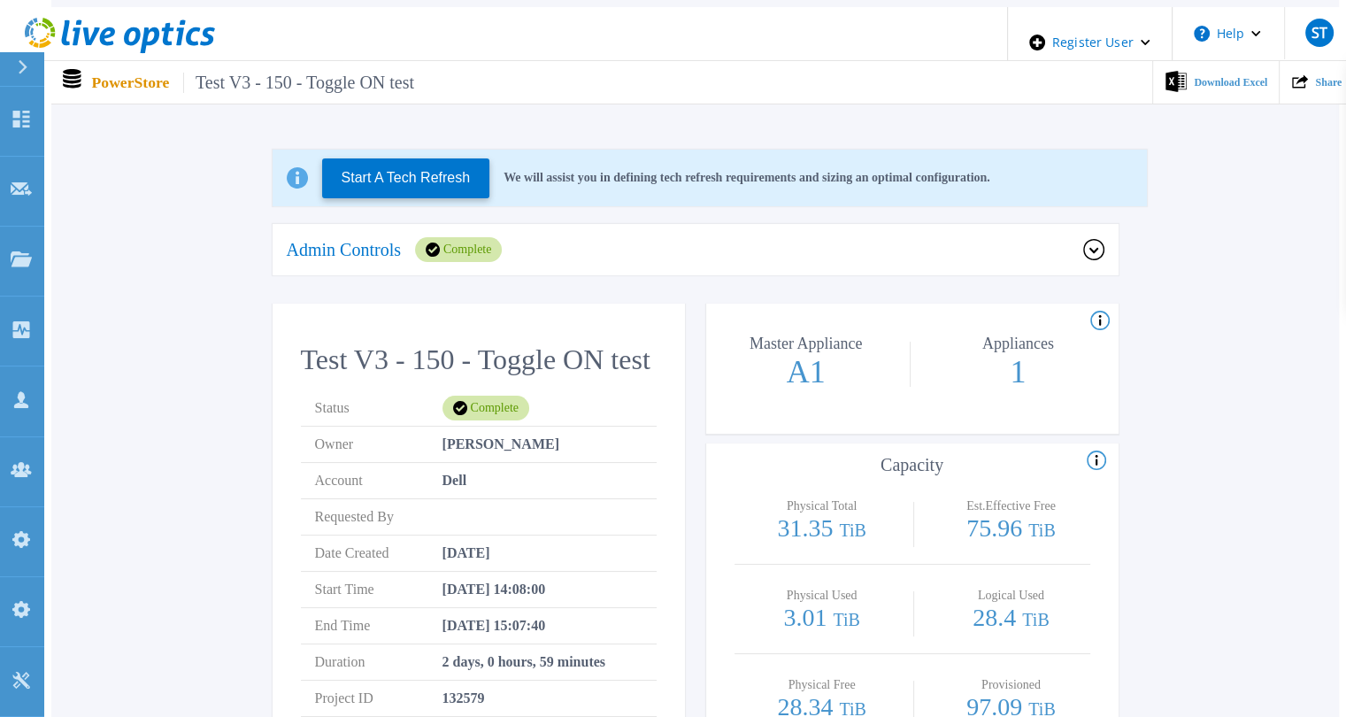
scroll to position [46, 0]
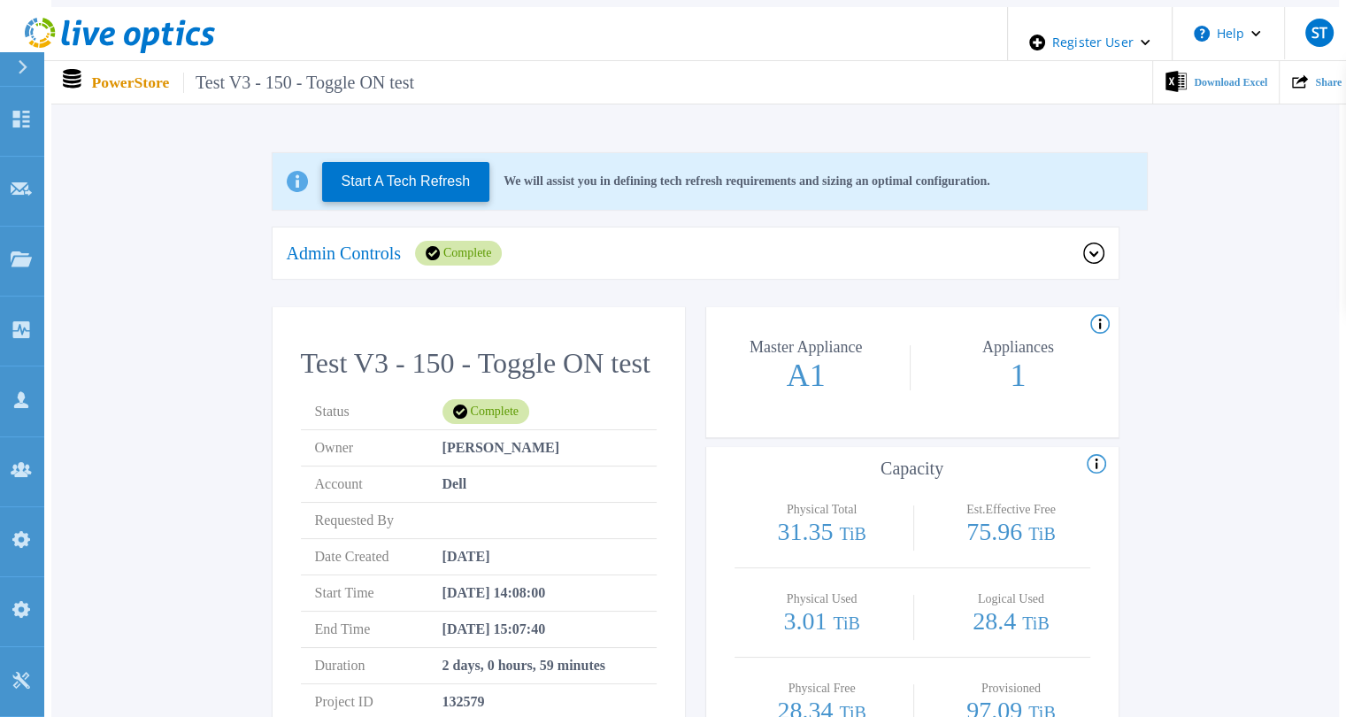
click at [565, 254] on div "Admin Controls Complete" at bounding box center [685, 253] width 797 height 25
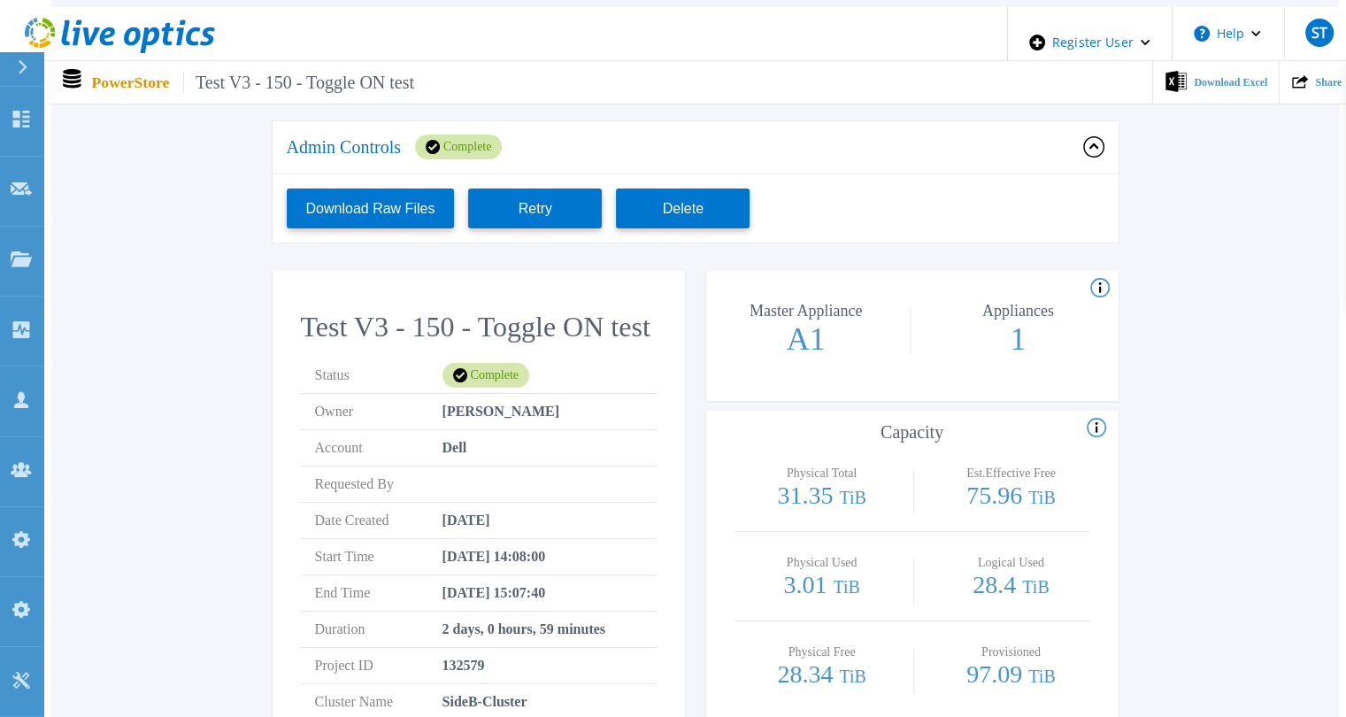
scroll to position [0, 0]
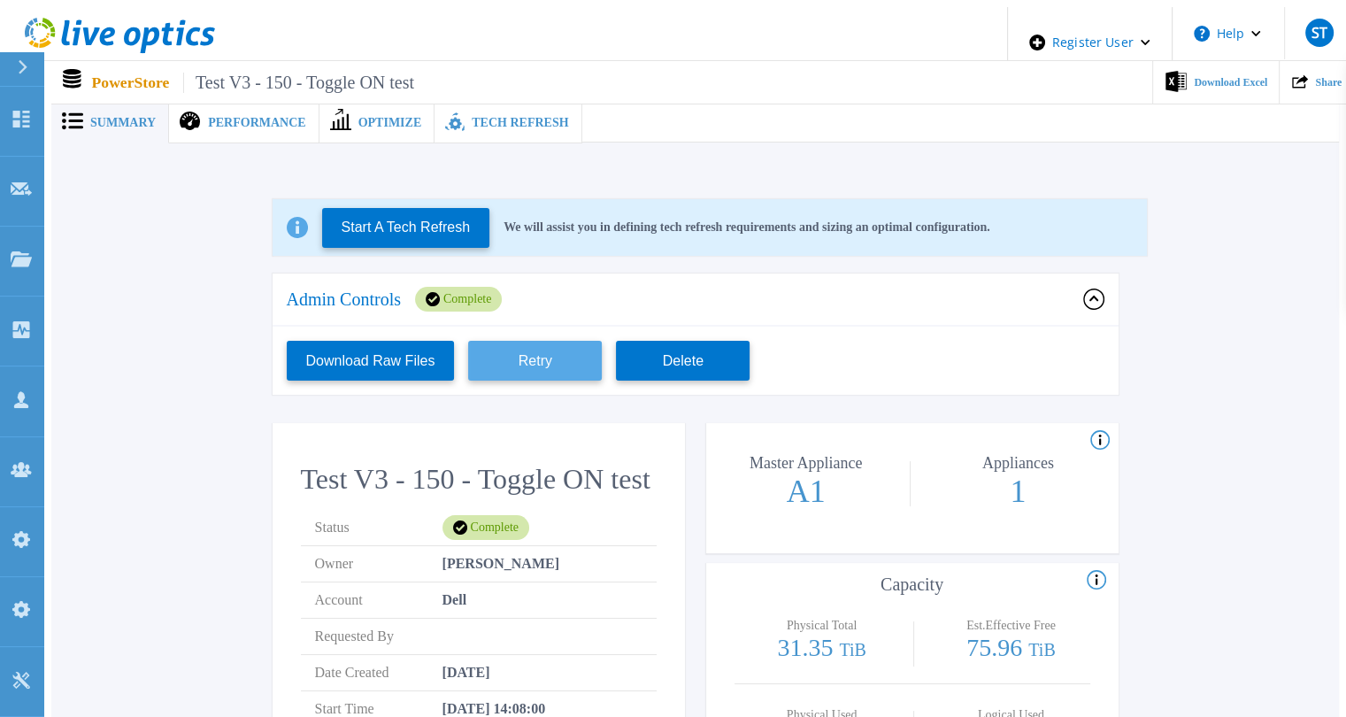
click at [512, 344] on button "Retry" at bounding box center [535, 361] width 134 height 40
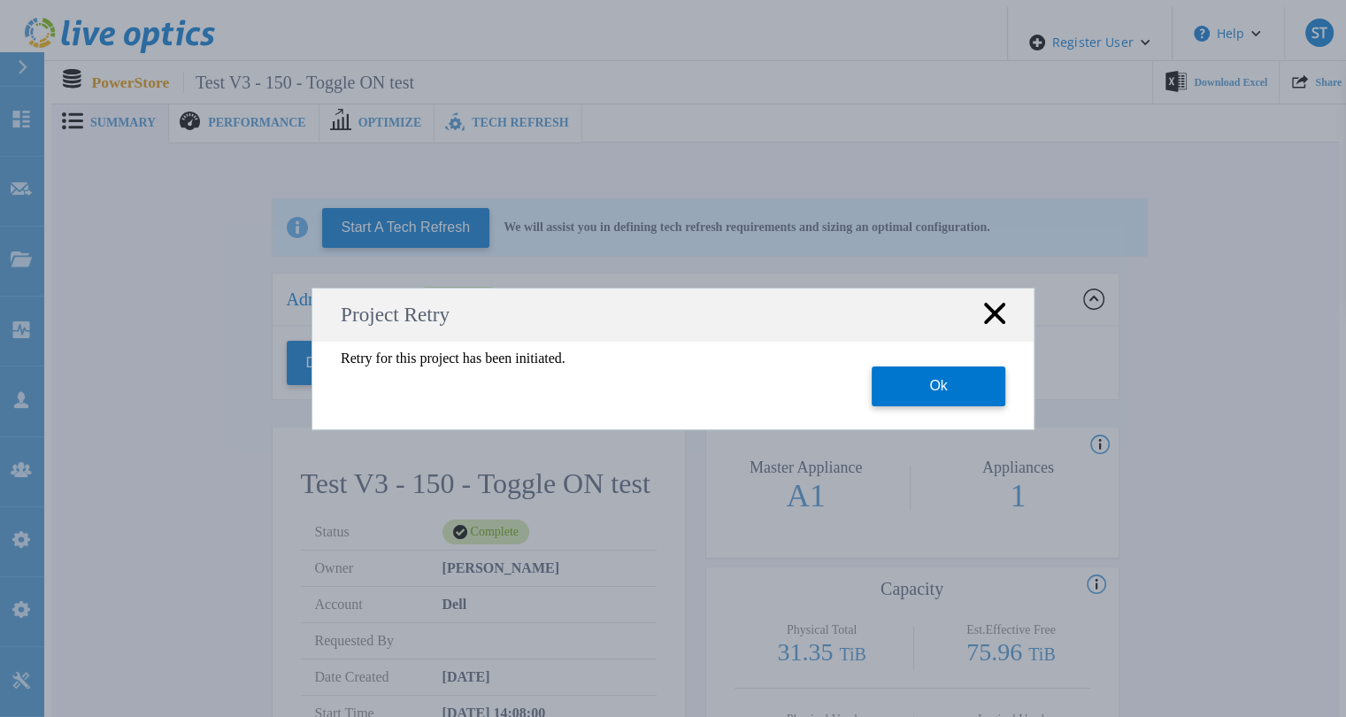
click at [990, 307] on icon at bounding box center [994, 313] width 21 height 21
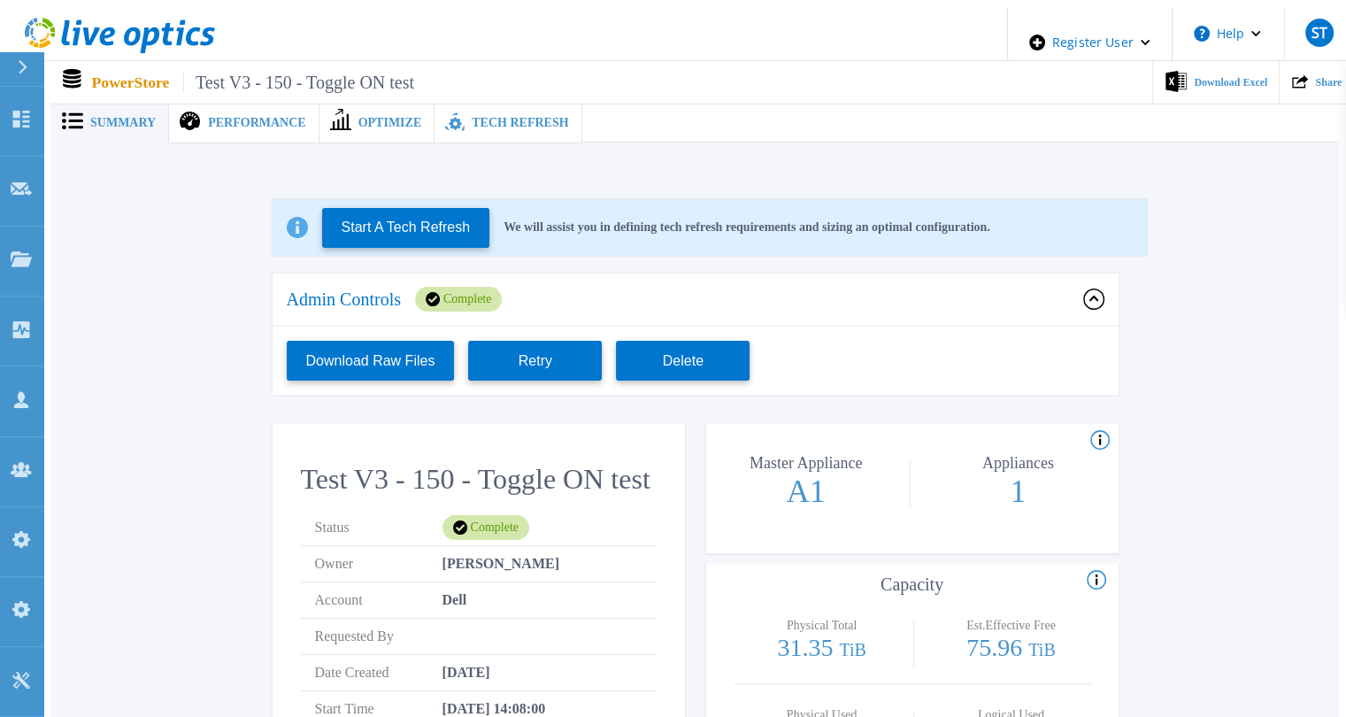
scroll to position [65, 0]
